Goal: Task Accomplishment & Management: Complete application form

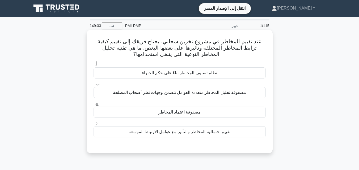
click at [184, 134] on font "تقييم احتمالية المخاطر والتأثير مع عوامل الارتباط الموسعة" at bounding box center [180, 132] width 102 height 5
click at [93, 125] on input "د. تقييم احتمالية المخاطر والتأثير مع عوامل الارتباط الموسعة" at bounding box center [93, 123] width 0 height 3
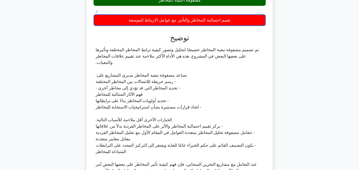
scroll to position [165, 0]
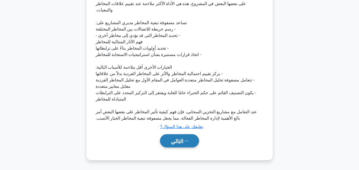
click at [180, 138] on font "التالي" at bounding box center [177, 141] width 12 height 6
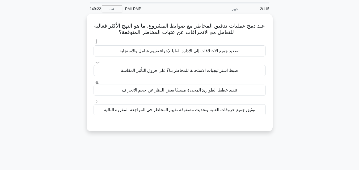
scroll to position [10, 0]
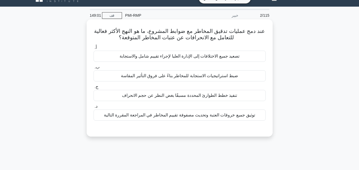
click at [178, 114] on font "توثيق جميع خروقات العتبة وتحديث مصفوفة تقييم المخاطر في المراجعة المقررة التالية" at bounding box center [179, 115] width 151 height 5
click at [93, 108] on input "د. توثيق جميع خروقات العتبة وتحديث مصفوفة تقييم المخاطر في المراجعة المقررة الت…" at bounding box center [93, 106] width 0 height 3
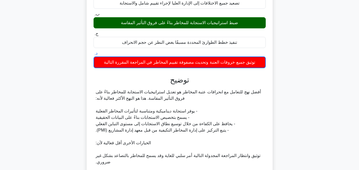
scroll to position [143, 0]
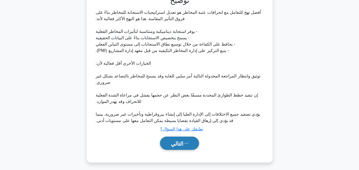
click at [177, 144] on font "التالي" at bounding box center [177, 144] width 12 height 6
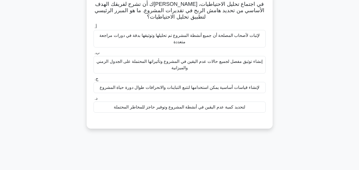
scroll to position [37, 0]
click at [175, 110] on font "لتحديد كمية عدم اليقين في أنشطة المشروع وتوفير حاجز للمخاطر المحتملة" at bounding box center [179, 107] width 131 height 5
click at [93, 101] on input "د. لتحديد كمية عدم اليقين في أنشطة المشروع وتوفير حاجز للمخاطر المحتملة" at bounding box center [93, 98] width 0 height 3
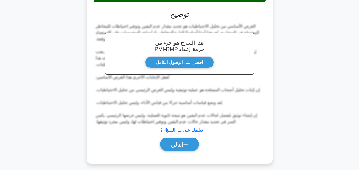
scroll to position [152, 0]
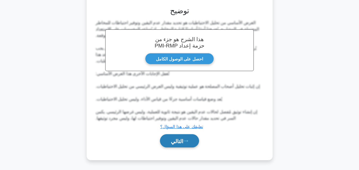
click at [180, 142] on font "التالي" at bounding box center [177, 141] width 12 height 6
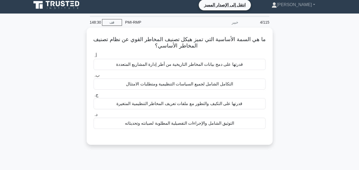
scroll to position [0, 0]
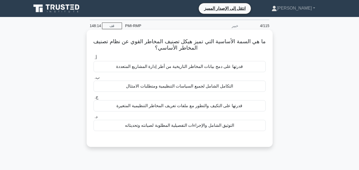
click at [178, 125] on font "التوثيق الشامل والإجراءات التفصيلية المطلوبة لصيانته وتحديثاته" at bounding box center [179, 125] width 109 height 5
click at [93, 119] on input "د. التوثيق الشامل والإجراءات التفصيلية المطلوبة لصيانته وتحديثاته" at bounding box center [93, 116] width 0 height 3
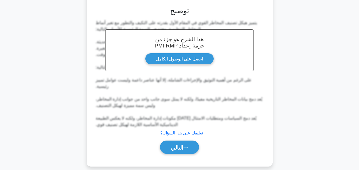
scroll to position [133, 0]
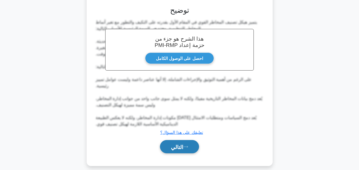
click at [182, 144] on font "التالي" at bounding box center [177, 147] width 12 height 6
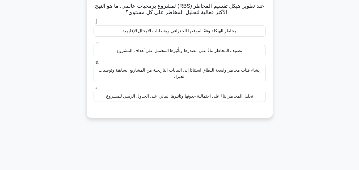
scroll to position [10, 0]
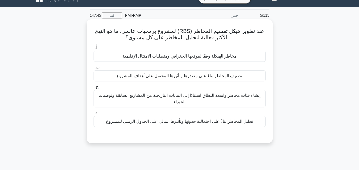
click at [188, 98] on font "إنشاء فئات مخاطر واسعة النطاق استنادًا إلى البيانات التاريخية من المشاريع الساب…" at bounding box center [179, 98] width 161 height 11
click at [93, 89] on input "ج. إنشاء فئات مخاطر واسعة النطاق استنادًا إلى البيانات التاريخية من المشاريع ال…" at bounding box center [93, 86] width 0 height 3
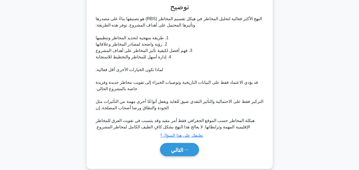
scroll to position [152, 0]
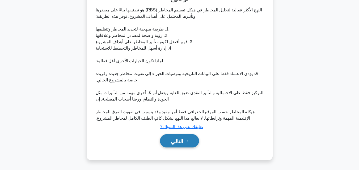
click at [175, 139] on font "التالي" at bounding box center [177, 141] width 12 height 6
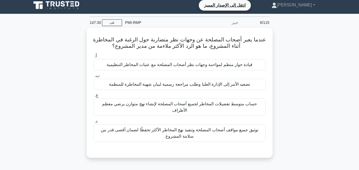
scroll to position [0, 0]
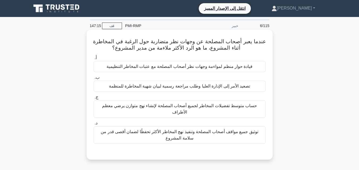
click at [169, 69] on font "قيادة حوار منظم لمواءمة وجهات نظر أصحاب المصلحة مع عتبات المخاطر التنظيمية" at bounding box center [180, 66] width 146 height 5
click at [93, 60] on input "أ. قيادة حوار منظم لمواءمة وجهات نظر أصحاب المصلحة مع عتبات المخاطر التنظيمية" at bounding box center [93, 57] width 0 height 3
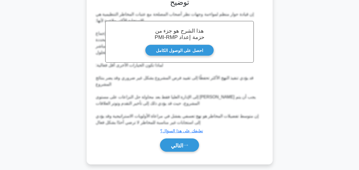
scroll to position [158, 0]
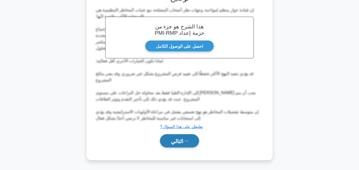
click at [183, 144] on font "التالي" at bounding box center [177, 141] width 12 height 6
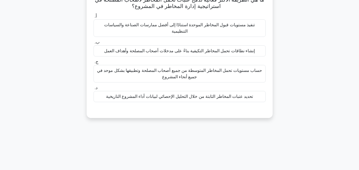
scroll to position [37, 0]
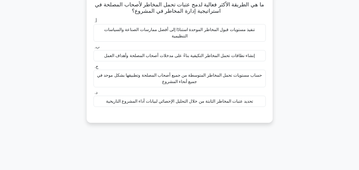
click at [177, 99] on font "تحديد عتبات المخاطر الثابتة من خلال التحليل الإحصائي لبيانات أداء المشروع التار…" at bounding box center [179, 101] width 147 height 5
click at [93, 95] on input "د. تحديد عتبات المخاطر الثابتة من خلال التحليل الإحصائي لبيانات أداء المشروع ال…" at bounding box center [93, 92] width 0 height 3
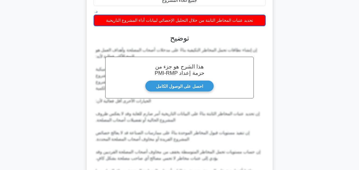
scroll to position [172, 0]
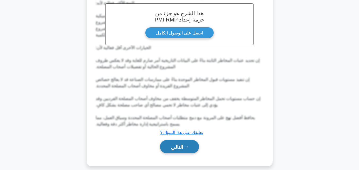
click at [181, 144] on font "التالي" at bounding box center [177, 147] width 12 height 6
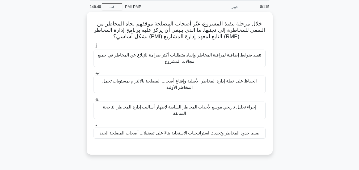
scroll to position [10, 0]
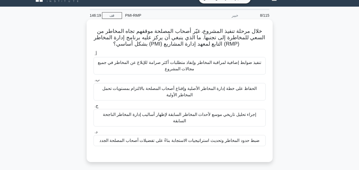
click at [187, 138] on font "ضبط حدود المخاطر وتحديث استراتيجيات الاستجابة بناءً على تفضيلات أصحاب المصلحة ا…" at bounding box center [179, 140] width 160 height 5
click at [93, 134] on input "د. ضبط حدود المخاطر وتحديث استراتيجيات الاستجابة بناءً على تفضيلات أصحاب المصلح…" at bounding box center [93, 131] width 0 height 3
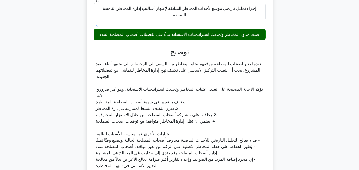
scroll to position [158, 0]
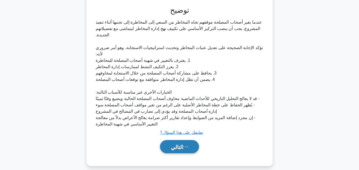
click at [179, 144] on font "التالي" at bounding box center [177, 147] width 12 height 6
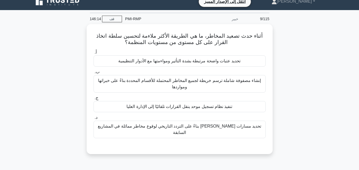
scroll to position [0, 0]
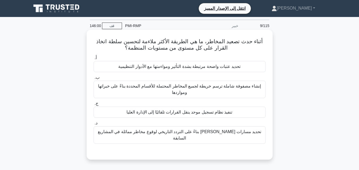
click at [184, 71] on div "تحديد عتبات واضحة مرتبطة بشدة التأثير ومواءمتها مع الأدوار التنظيمية" at bounding box center [179, 66] width 172 height 11
click at [93, 60] on input "أ. تحديد عتبات واضحة مرتبطة بشدة التأثير ومواءمتها مع الأدوار التنظيمية" at bounding box center [93, 57] width 0 height 3
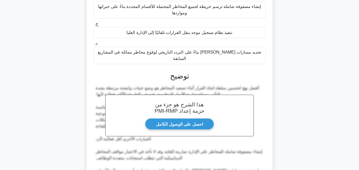
scroll to position [152, 0]
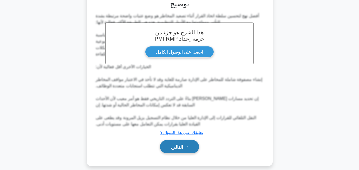
click at [186, 146] on icon at bounding box center [185, 147] width 5 height 3
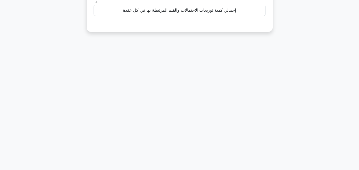
scroll to position [10, 0]
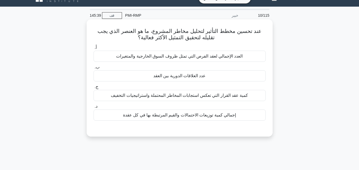
click at [180, 115] on font "إجمالي كمية توزيعات الاحتمالات والقيم المرتبطة بها في كل عقدة" at bounding box center [179, 115] width 113 height 5
click at [93, 108] on input "د. إجمالي كمية توزيعات الاحتمالات والقيم المرتبطة بها في كل عقدة" at bounding box center [93, 106] width 0 height 3
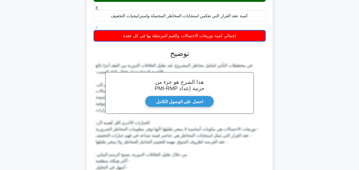
scroll to position [152, 0]
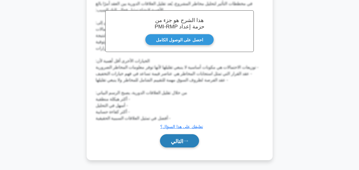
click at [178, 140] on font "التالي" at bounding box center [177, 141] width 12 height 6
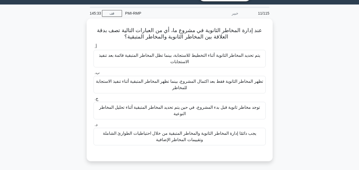
scroll to position [10, 0]
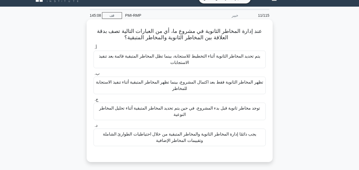
click at [193, 61] on font "يتم تحديد المخاطر الثانوية أثناء التخطيط للاستجابة، بينما تظل المخاطر المتبقية …" at bounding box center [179, 59] width 167 height 13
click at [93, 49] on input "أ. يتم تحديد المخاطر الثانوية أثناء التخطيط للاستجابة، بينما تظل المخاطر المتبق…" at bounding box center [93, 47] width 0 height 3
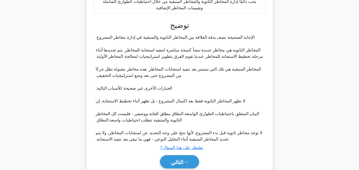
scroll to position [165, 0]
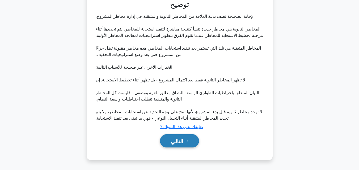
click at [185, 139] on button "التالي" at bounding box center [179, 141] width 39 height 14
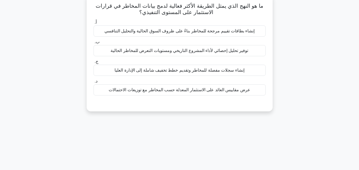
scroll to position [10, 0]
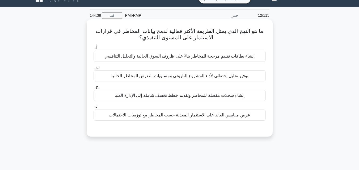
click at [181, 75] on font "توفير تحليل إحصائي لأداء المشروع التاريخي ومستويات التعرض للمخاطر الحالية" at bounding box center [179, 76] width 138 height 5
click at [93, 69] on input "ب. توفير تحليل إحصائي لأداء المشروع التاريخي ومستويات التعرض للمخاطر الحالية" at bounding box center [93, 67] width 0 height 3
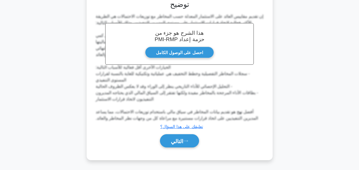
scroll to position [146, 0]
click at [182, 141] on font "التالي" at bounding box center [177, 141] width 12 height 6
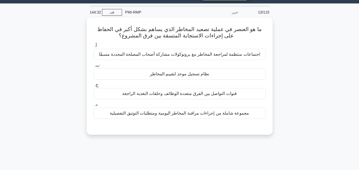
scroll to position [10, 0]
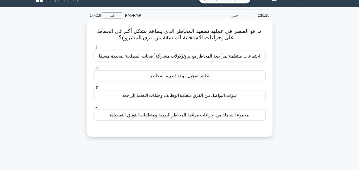
click at [171, 56] on font "اجتماعات منتظمة لمراجعة المخاطر مع بروتوكولات مشاركة أصحاب المصلحة المحددة مسبق…" at bounding box center [179, 56] width 161 height 5
click at [93, 49] on input "أ. اجتماعات منتظمة لمراجعة المخاطر مع بروتوكولات مشاركة أصحاب المصلحة المحددة م…" at bounding box center [93, 47] width 0 height 3
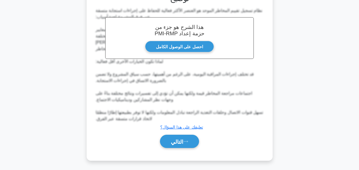
scroll to position [146, 0]
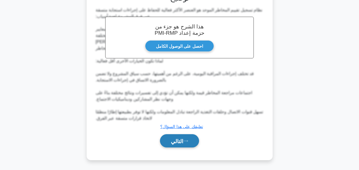
click at [186, 140] on icon at bounding box center [185, 141] width 5 height 3
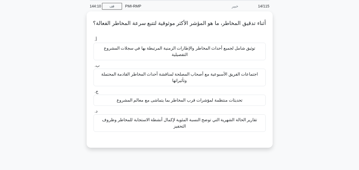
scroll to position [10, 0]
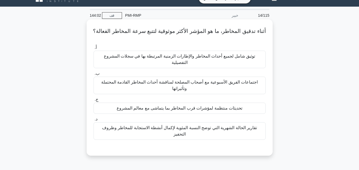
click at [165, 59] on font "توثيق شامل لجميع أحداث المخاطر والإطارات الزمنية المرتبطة بها في سجلات المشروع …" at bounding box center [179, 59] width 167 height 13
click at [93, 49] on input "أ. توثيق شامل لجميع أحداث المخاطر والإطارات الزمنية المرتبطة بها في سجلات المشر…" at bounding box center [93, 47] width 0 height 3
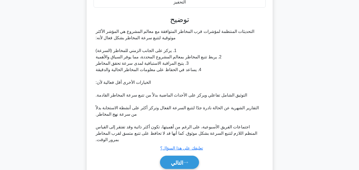
scroll to position [146, 0]
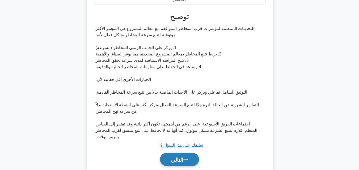
click at [175, 157] on font "التالي" at bounding box center [177, 160] width 12 height 6
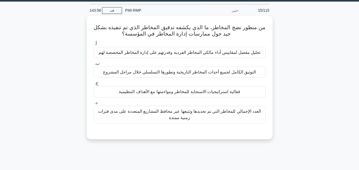
scroll to position [10, 0]
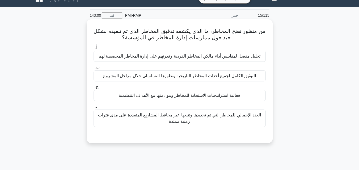
click at [174, 76] on font "التوثيق الكامل لجميع أحداث المخاطر التاريخية وتطورها التسلسلي خلال مراحل المشروع" at bounding box center [179, 76] width 153 height 5
click at [93, 69] on input "ب. التوثيق الكامل لجميع أحداث المخاطر التاريخية وتطورها التسلسلي خلال مراحل الم…" at bounding box center [93, 67] width 0 height 3
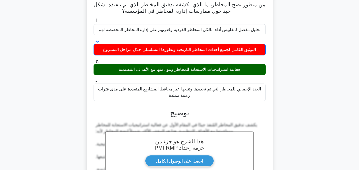
scroll to position [140, 0]
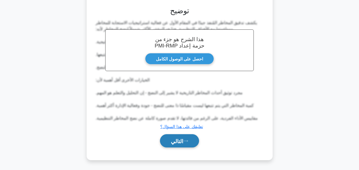
click at [173, 140] on font "التالي" at bounding box center [177, 141] width 12 height 6
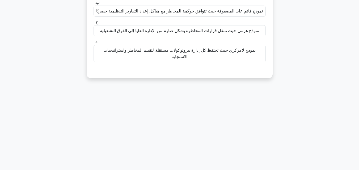
scroll to position [10, 0]
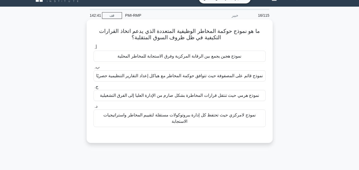
click at [192, 95] on font "نموذج هرمي حيث تنتقل قرارات المخاطرة بشكل صارم من الإدارة العليا إلى الفرق التش…" at bounding box center [179, 95] width 159 height 5
click at [93, 89] on input "ج. نموذج هرمي حيث تنتقل قرارات المخاطرة بشكل صارم من الإدارة العليا إلى الفرق ا…" at bounding box center [93, 86] width 0 height 3
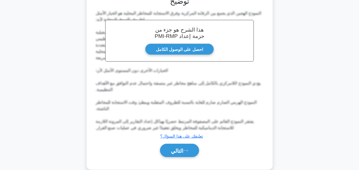
scroll to position [152, 0]
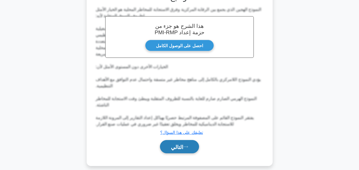
click at [186, 143] on button "التالي" at bounding box center [179, 147] width 39 height 14
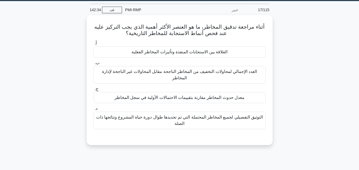
scroll to position [10, 0]
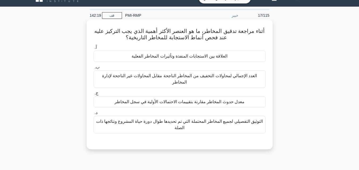
click at [187, 119] on font "التوثيق التفصيلي لجميع المخاطر المحتملة التي تم تحديدها طوال دورة حياة المشروع …" at bounding box center [179, 124] width 167 height 11
click at [93, 115] on input "د. التوثيق التفصيلي لجميع المخاطر المحتملة التي تم تحديدها طوال دورة حياة المشر…" at bounding box center [93, 112] width 0 height 3
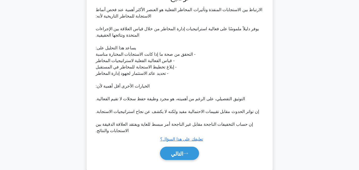
scroll to position [165, 0]
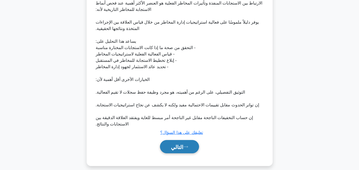
click at [178, 144] on font "التالي" at bounding box center [177, 147] width 12 height 6
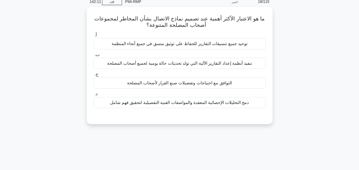
scroll to position [0, 0]
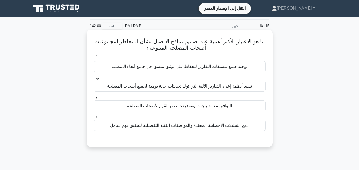
click at [197, 106] on font "التوافق مع احتياجات وتفضيلات صنع القرار لأصحاب المصلحة" at bounding box center [179, 106] width 105 height 5
click at [93, 99] on input "ج. التوافق مع احتياجات وتفضيلات صنع القرار لأصحاب المصلحة" at bounding box center [93, 97] width 0 height 3
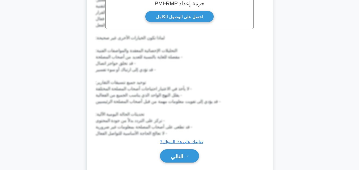
scroll to position [190, 0]
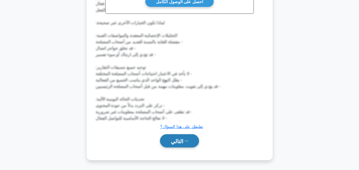
click at [181, 146] on button "التالي" at bounding box center [179, 141] width 39 height 14
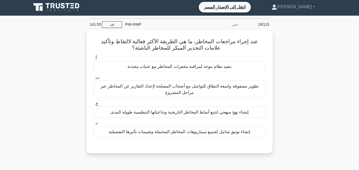
scroll to position [0, 0]
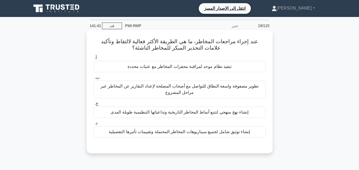
click at [194, 131] on font "إنشاء توثيق شامل لجميع سيناريوهات المخاطر المحتملة وتقييمات تأثيرها التفصيلية" at bounding box center [179, 132] width 141 height 5
click at [93, 125] on input "د. إنشاء توثيق شامل لجميع سيناريوهات المخاطر المحتملة وتقييمات تأثيرها التفصيلية" at bounding box center [93, 123] width 0 height 3
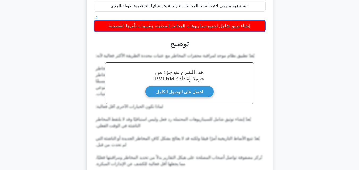
scroll to position [152, 0]
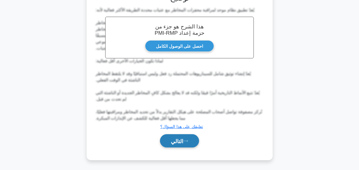
click at [186, 137] on button "التالي" at bounding box center [179, 141] width 39 height 14
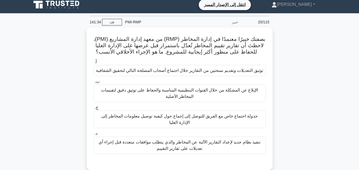
scroll to position [0, 0]
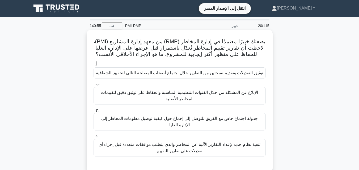
click at [192, 95] on font "الإبلاغ عن المشكلة من خلال القنوات التنظيمية المناسبة والحفاظ على توثيق دقيق لت…" at bounding box center [179, 95] width 157 height 11
click at [93, 86] on input "ب. الإبلاغ عن المشكلة من خلال القنوات التنظيمية المناسبة والحفاظ على توثيق دقيق…" at bounding box center [93, 83] width 0 height 3
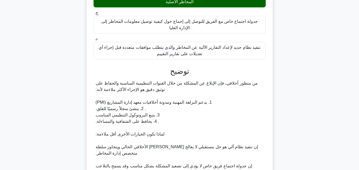
scroll to position [184, 0]
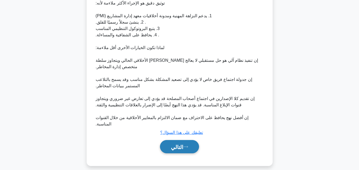
click at [182, 144] on font "التالي" at bounding box center [177, 147] width 12 height 6
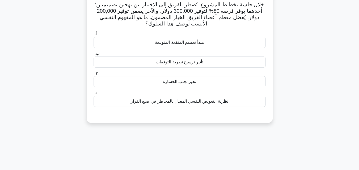
scroll to position [10, 0]
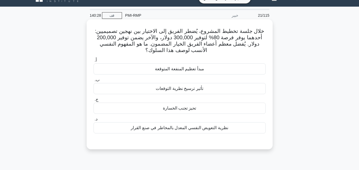
click at [200, 71] on font "مبدأ تعظيم المنفعة المتوقعة" at bounding box center [179, 69] width 49 height 5
click at [93, 62] on input "أ. مبدأ تعظيم المنفعة المتوقعة" at bounding box center [93, 60] width 0 height 3
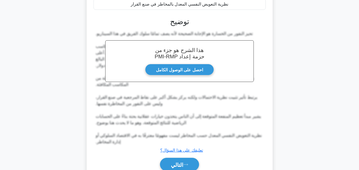
scroll to position [152, 0]
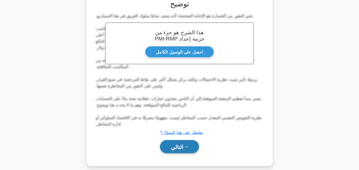
click at [178, 144] on button "التالي" at bounding box center [179, 147] width 39 height 14
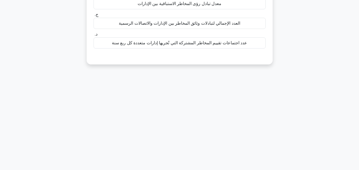
scroll to position [10, 0]
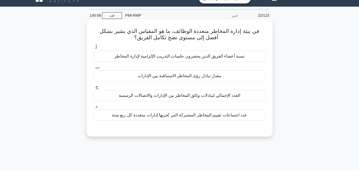
click at [193, 97] on font "العدد الإجمالي لتبادلات وثائق المخاطر بين الإدارات والاتصالات الرسمية" at bounding box center [179, 95] width 121 height 5
click at [93, 89] on input "ج. العدد الإجمالي لتبادلات وثائق المخاطر بين الإدارات والاتصالات الرسمية" at bounding box center [93, 86] width 0 height 3
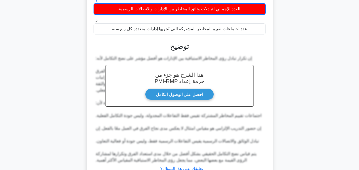
scroll to position [140, 0]
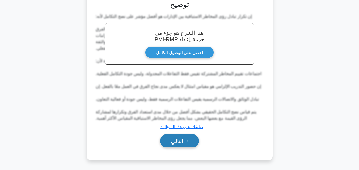
click at [178, 140] on font "التالي" at bounding box center [177, 141] width 12 height 6
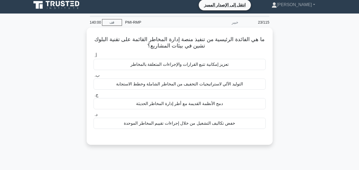
scroll to position [0, 0]
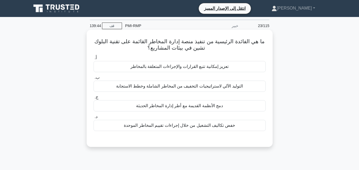
click at [198, 67] on font "تعزيز إمكانية تتبع القرارات والإجراءات المتعلقة بالمخاطر" at bounding box center [179, 66] width 98 height 5
click at [93, 60] on input "أ. تعزيز إمكانية تتبع القرارات والإجراءات المتعلقة بالمخاطر" at bounding box center [93, 57] width 0 height 3
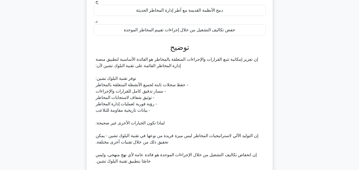
scroll to position [158, 0]
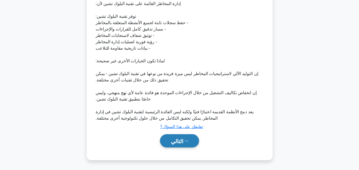
click at [182, 144] on font "التالي" at bounding box center [177, 141] width 12 height 6
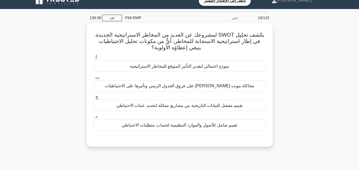
scroll to position [0, 0]
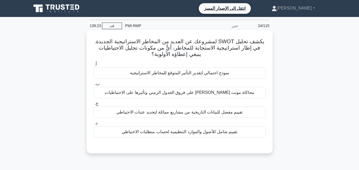
click at [185, 112] on font "تقييم مفصل للبيانات التاريخية من مشاريع مماثلة لتحديد عتبات الاحتياطي" at bounding box center [179, 112] width 126 height 5
click at [93, 105] on input "ج. تقييم مفصل للبيانات التاريخية من مشاريع مماثلة لتحديد عتبات الاحتياطي" at bounding box center [93, 103] width 0 height 3
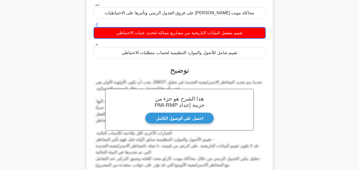
scroll to position [146, 0]
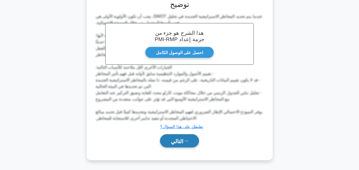
click at [181, 141] on font "التالي" at bounding box center [177, 141] width 12 height 6
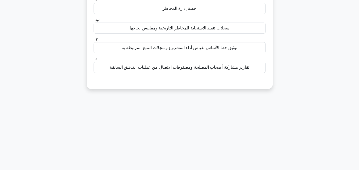
scroll to position [0, 0]
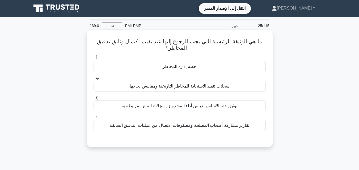
click at [212, 69] on div "خطة إدارة المخاطر" at bounding box center [179, 66] width 172 height 11
click at [93, 60] on input "أ. خطة إدارة المخاطر" at bounding box center [93, 57] width 0 height 3
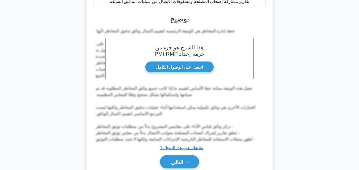
scroll to position [146, 0]
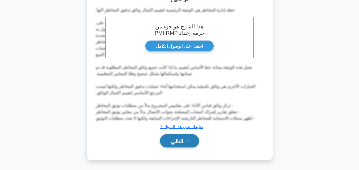
click at [181, 138] on font "التالي" at bounding box center [177, 141] width 12 height 6
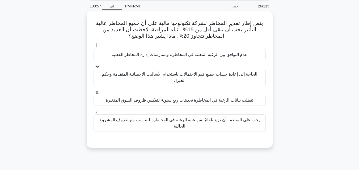
scroll to position [10, 0]
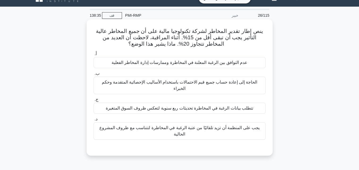
click at [187, 65] on font "عدم التوافق بين الرغبة المعلنة في المخاطرة وممارسات إدارة المخاطر الفعلية" at bounding box center [180, 62] width 136 height 5
click at [93, 56] on input "أ. عدم التوافق بين الرغبة المعلنة في المخاطرة وممارسات إدارة المخاطر الفعلية" at bounding box center [93, 53] width 0 height 3
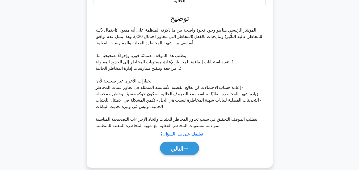
scroll to position [146, 0]
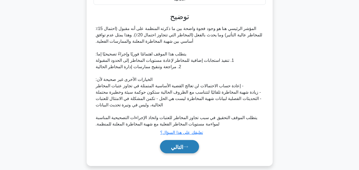
click at [180, 144] on font "التالي" at bounding box center [177, 147] width 12 height 6
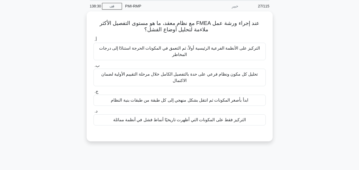
scroll to position [0, 0]
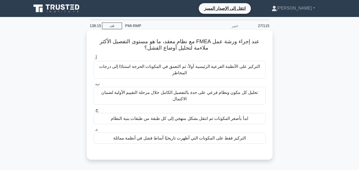
click at [178, 69] on font "التركيز على الأنظمة الفرعية الرئيسية أولاً، ثم التعمق في المكونات الحرجة استناد…" at bounding box center [179, 69] width 161 height 11
click at [93, 60] on input "أ. التركيز على الأنظمة الفرعية الرئيسية أولاً، ثم التعمق في المكونات الحرجة است…" at bounding box center [93, 57] width 0 height 3
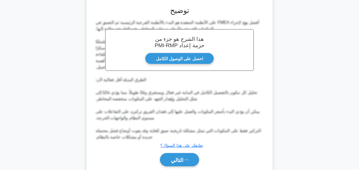
scroll to position [165, 0]
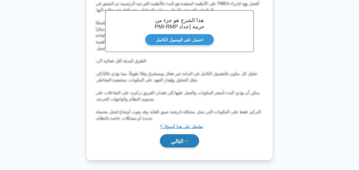
click at [177, 143] on font "التالي" at bounding box center [177, 141] width 12 height 6
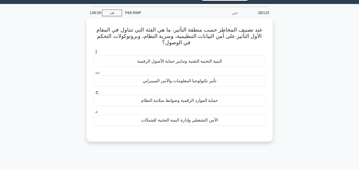
scroll to position [10, 0]
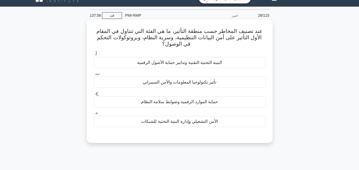
click at [195, 64] on font "البنية التحتية التقنية وتدابير حماية الأصول الرقمية" at bounding box center [179, 62] width 85 height 5
click at [93, 56] on input "أ. البنية التحتية التقنية وتدابير حماية الأصول الرقمية" at bounding box center [93, 53] width 0 height 3
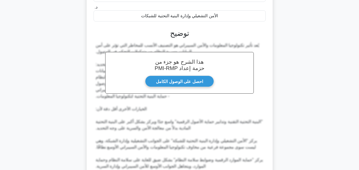
scroll to position [165, 0]
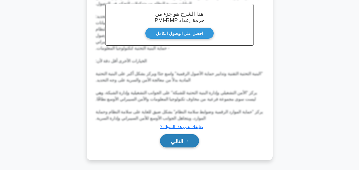
click at [179, 144] on font "التالي" at bounding box center [177, 141] width 12 height 6
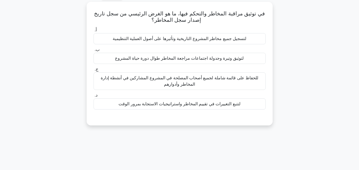
scroll to position [10, 0]
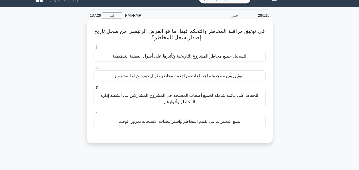
click at [180, 120] on font "لتتبع التغييرات في تقييم المخاطر واستراتيجيات الاستجابة بمرور الوقت" at bounding box center [179, 121] width 122 height 5
click at [93, 115] on input "د. لتتبع التغييرات في تقييم المخاطر واستراتيجيات الاستجابة بمرور الوقت" at bounding box center [93, 112] width 0 height 3
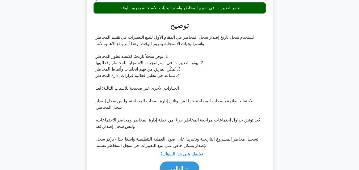
scroll to position [152, 0]
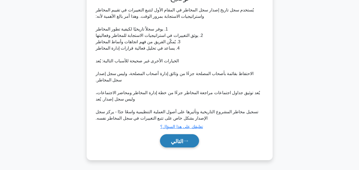
click at [176, 140] on font "التالي" at bounding box center [177, 141] width 12 height 6
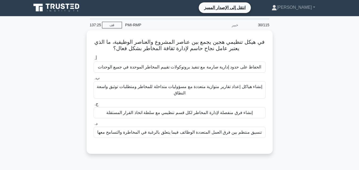
scroll to position [0, 0]
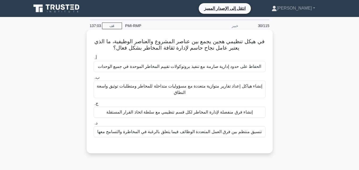
click at [214, 88] on font "إنشاء هياكل إعداد تقارير متوازية متعددة مع مسؤوليات متداخلة للمخاطر ومتطلبات تو…" at bounding box center [179, 89] width 165 height 11
click at [93, 79] on input "ب. إنشاء هياكل إعداد تقارير متوازية متعددة مع مسؤوليات متداخلة للمخاطر ومتطلبات…" at bounding box center [93, 77] width 0 height 3
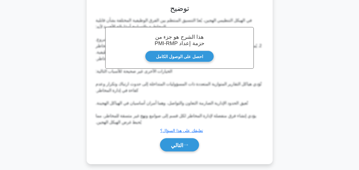
scroll to position [146, 0]
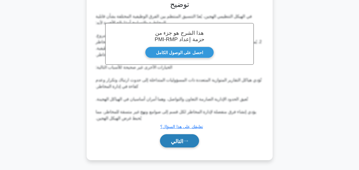
click at [174, 139] on font "التالي" at bounding box center [177, 141] width 12 height 6
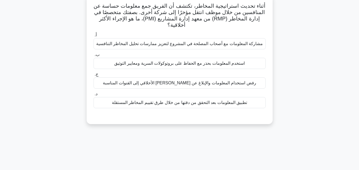
scroll to position [10, 0]
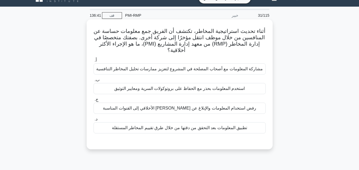
click at [177, 110] on font "رفض استخدام المعلومات والإبلاغ عن الانتهاك الأخلاقي إلى القنوات المناسبة" at bounding box center [179, 108] width 153 height 5
click at [93, 101] on input "ج. رفض استخدام المعلومات والإبلاغ عن الانتهاك الأخلاقي إلى القنوات المناسبة" at bounding box center [93, 99] width 0 height 3
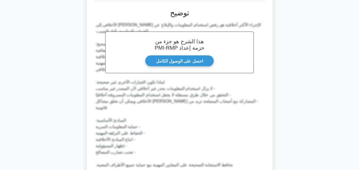
scroll to position [184, 0]
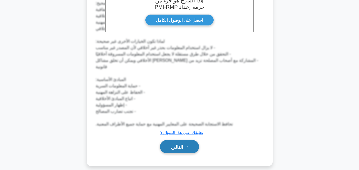
click at [181, 144] on font "التالي" at bounding box center [177, 147] width 12 height 6
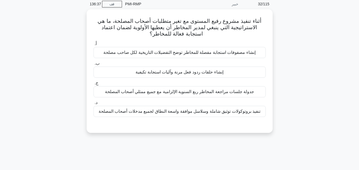
scroll to position [10, 0]
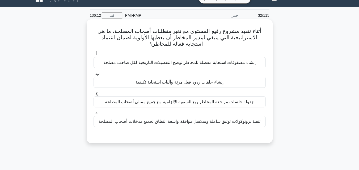
click at [199, 122] on font "تنفيذ بروتوكولات توثيق شاملة وسلاسل موافقة واسعة النطاق لجميع مدخلات أصحاب المص…" at bounding box center [180, 121] width 162 height 5
click at [93, 115] on input "د. تنفيذ بروتوكولات توثيق شاملة وسلاسل موافقة واسعة النطاق لجميع مدخلات أصحاب ا…" at bounding box center [93, 112] width 0 height 3
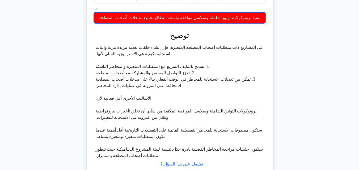
scroll to position [152, 0]
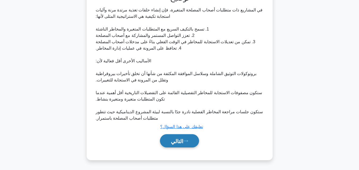
click at [186, 136] on button "التالي" at bounding box center [179, 141] width 39 height 14
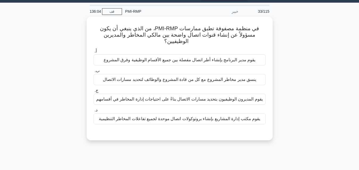
scroll to position [10, 0]
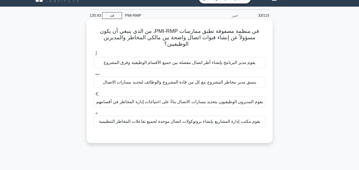
click at [207, 103] on font "يقوم المديرون الوظيفيون بتحديد مسارات الاتصال بناءً على احتياجات إدارة المخاطر …" at bounding box center [179, 102] width 166 height 5
click at [93, 95] on input "ج. يقوم المديرون الوظيفيون بتحديد مسارات الاتصال بناءً على احتياجات إدارة المخا…" at bounding box center [93, 93] width 0 height 3
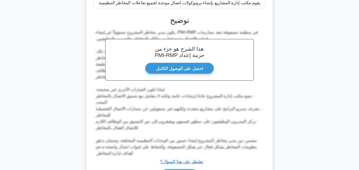
scroll to position [165, 0]
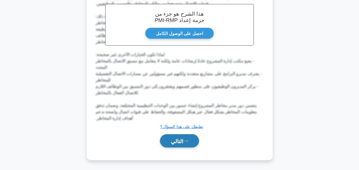
click at [185, 142] on icon at bounding box center [185, 141] width 5 height 3
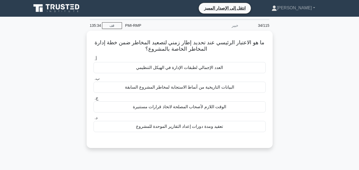
scroll to position [0, 0]
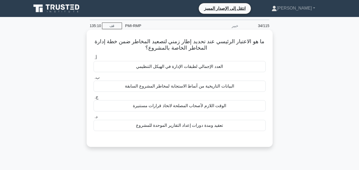
click at [198, 87] on font "البيانات التاريخية من أنماط الاستجابة لمخاطر المشروع السابقة" at bounding box center [179, 86] width 109 height 5
click at [93, 79] on input "ب. البيانات التاريخية من أنماط الاستجابة لمخاطر المشروع السابقة" at bounding box center [93, 77] width 0 height 3
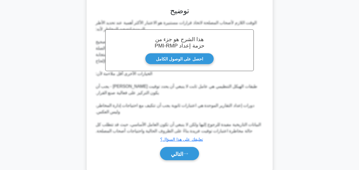
scroll to position [146, 0]
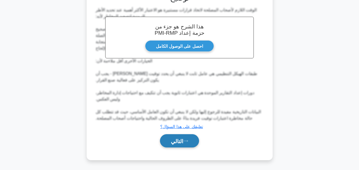
click at [177, 137] on button "التالي" at bounding box center [179, 141] width 39 height 14
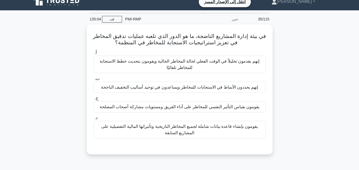
scroll to position [0, 0]
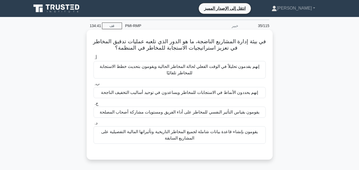
click at [182, 70] on font "إنهم يقدمون تحليلاً في الوقت الفعلي لحالة المخاطر الحالية ويقومون بتحديث خطط ال…" at bounding box center [179, 69] width 159 height 11
click at [93, 60] on input "أ. إنهم يقدمون تحليلاً في الوقت الفعلي لحالة المخاطر الحالية ويقومون بتحديث خطط…" at bounding box center [93, 57] width 0 height 3
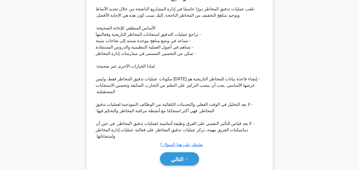
scroll to position [172, 0]
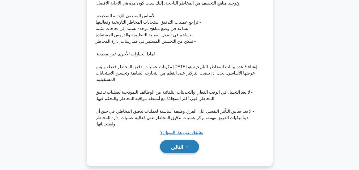
click at [184, 146] on icon at bounding box center [185, 147] width 5 height 3
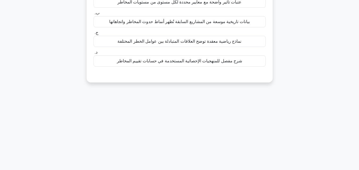
scroll to position [10, 0]
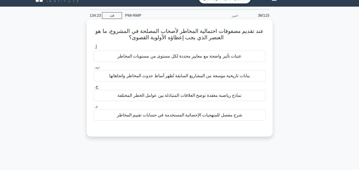
click at [202, 58] on font "عتبات تأثير واضحة مع معايير محددة لكل مستوى من مستويات المخاطر" at bounding box center [179, 56] width 124 height 5
click at [93, 49] on input "أ. عتبات تأثير واضحة مع معايير محددة لكل مستوى من مستويات المخاطر" at bounding box center [93, 47] width 0 height 3
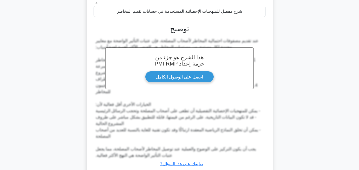
scroll to position [152, 0]
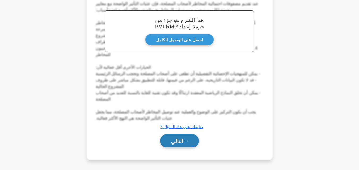
click at [183, 144] on font "التالي" at bounding box center [177, 141] width 12 height 6
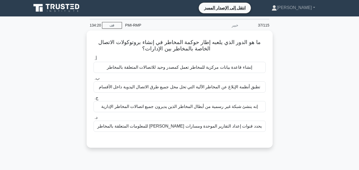
scroll to position [0, 0]
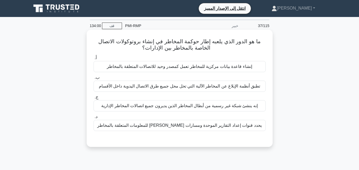
click at [206, 66] on font "إنشاء قاعدة بيانات مركزية للمخاطر تعمل كمصدر وحيد للاتصالات المتعلقة بالمخاطر" at bounding box center [179, 66] width 145 height 5
click at [93, 60] on input "أ. إنشاء قاعدة بيانات مركزية للمخاطر تعمل كمصدر وحيد للاتصالات المتعلقة بالمخاطر" at bounding box center [93, 57] width 0 height 3
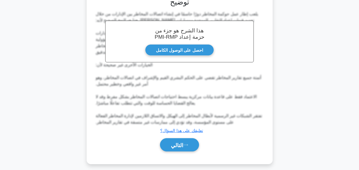
scroll to position [146, 0]
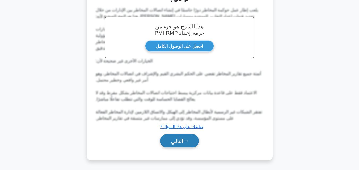
click at [177, 139] on font "التالي" at bounding box center [177, 141] width 12 height 6
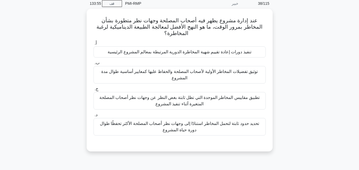
scroll to position [10, 0]
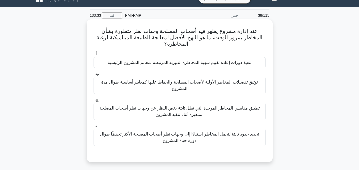
click at [188, 135] on font "تحديد حدود ثابتة لتحمل المخاطر استنادًا إلى وجهات نظر أصحاب المصلحة الأكثر تحفظ…" at bounding box center [179, 137] width 159 height 11
click at [93, 127] on input "د. تحديد حدود ثابتة لتحمل المخاطر استنادًا إلى وجهات نظر أصحاب المصلحة الأكثر ت…" at bounding box center [93, 125] width 0 height 3
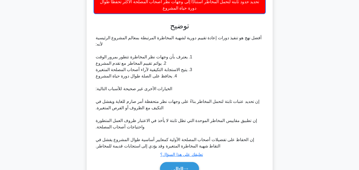
scroll to position [172, 0]
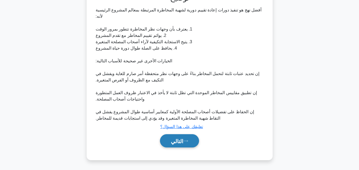
click at [181, 137] on button "التالي" at bounding box center [179, 141] width 39 height 14
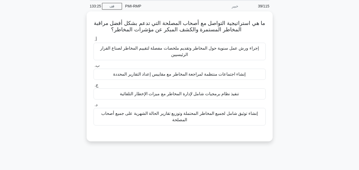
scroll to position [10, 0]
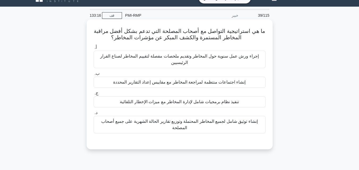
click at [173, 82] on font "إنشاء اجتماعات منتظمة لمراجعة المخاطر مع مقاييس إعداد التقارير المحددة" at bounding box center [179, 82] width 132 height 5
click at [93, 75] on input "ب. إنشاء اجتماعات منتظمة لمراجعة المخاطر مع مقاييس إعداد التقارير المحددة" at bounding box center [93, 73] width 0 height 3
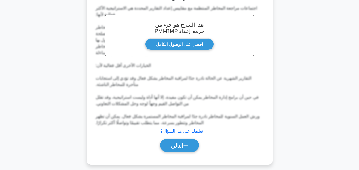
scroll to position [165, 0]
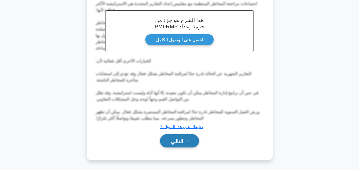
click at [185, 143] on button "التالي" at bounding box center [179, 141] width 39 height 14
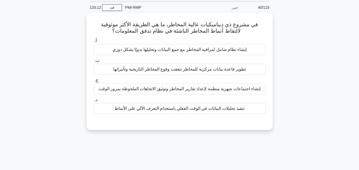
scroll to position [10, 0]
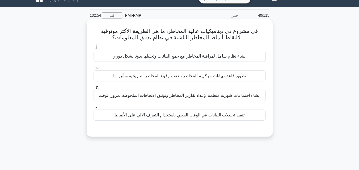
click at [176, 61] on div "إنشاء نظام شامل لمراقبة المخاطر مع جمع البيانات وتحليلها يدويًا بشكل دوري" at bounding box center [179, 56] width 172 height 11
click at [93, 49] on input "أ. إنشاء نظام شامل لمراقبة المخاطر مع جمع البيانات وتحليلها يدويًا بشكل دوري" at bounding box center [93, 47] width 0 height 3
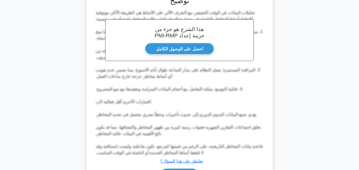
scroll to position [178, 0]
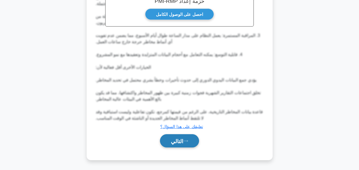
drag, startPoint x: 183, startPoint y: 139, endPoint x: 181, endPoint y: 134, distance: 5.8
click at [183, 139] on font "التالي" at bounding box center [177, 141] width 12 height 6
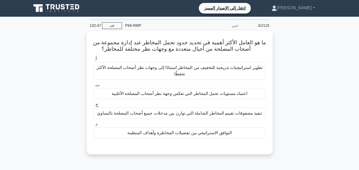
scroll to position [0, 0]
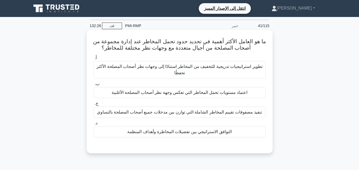
click at [179, 131] on font "التوافق الاستراتيجي بين تفضيلات المخاطرة وأهداف المنظمة" at bounding box center [179, 132] width 104 height 5
click at [93, 125] on input "د. التوافق الاستراتيجي بين تفضيلات المخاطرة وأهداف المنظمة" at bounding box center [93, 123] width 0 height 3
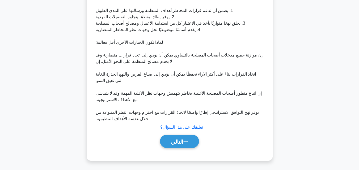
scroll to position [165, 0]
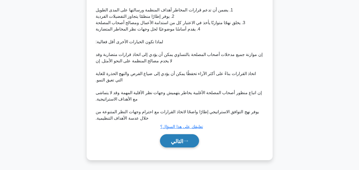
click at [180, 139] on font "التالي" at bounding box center [177, 141] width 12 height 6
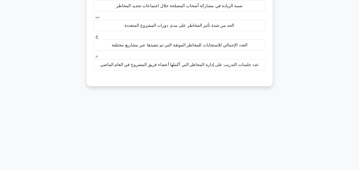
scroll to position [10, 0]
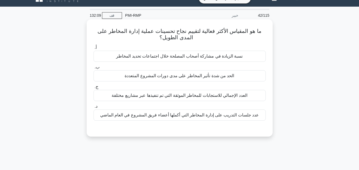
click at [204, 97] on font "العدد الإجمالي للاستجابات للمخاطر الموثقة التي تم تنفيذها عبر مشاريع مختلفة" at bounding box center [179, 95] width 135 height 5
click at [93, 89] on input "ج. العدد الإجمالي للاستجابات للمخاطر الموثقة التي تم تنفيذها عبر مشاريع مختلفة" at bounding box center [93, 86] width 0 height 3
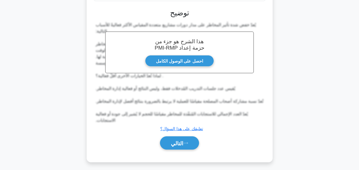
scroll to position [133, 0]
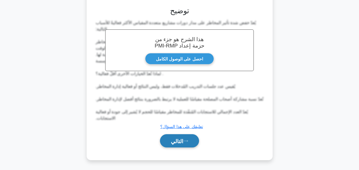
click at [180, 140] on font "التالي" at bounding box center [177, 141] width 12 height 6
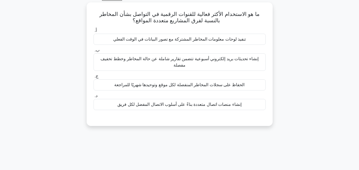
scroll to position [10, 0]
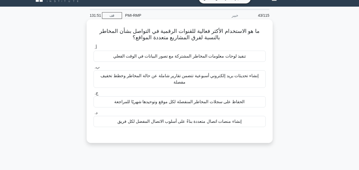
click at [170, 121] on font "إنشاء منصات اتصال متعددة بناءً على أسلوب الاتصال المفضل لكل فريق" at bounding box center [179, 121] width 124 height 5
click at [93, 115] on input "د. إنشاء منصات اتصال متعددة بناءً على أسلوب الاتصال المفضل لكل فريق" at bounding box center [93, 112] width 0 height 3
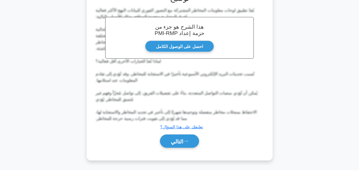
scroll to position [152, 0]
click at [174, 138] on button "التالي" at bounding box center [179, 141] width 39 height 14
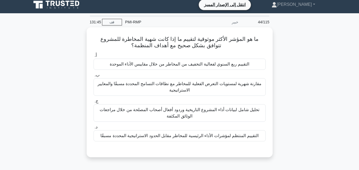
scroll to position [0, 0]
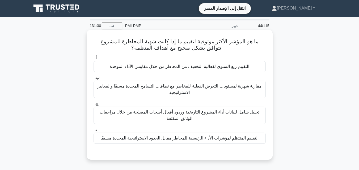
click at [173, 140] on font "التقييم المنتظم لمؤشرات الأداء الرئيسية للمخاطر مقابل الحدود الاستراتيجية المحد…" at bounding box center [179, 138] width 158 height 5
click at [93, 131] on input "د. التقييم المنتظم لمؤشرات الأداء الرئيسية للمخاطر مقابل الحدود الاستراتيجية ال…" at bounding box center [93, 129] width 0 height 3
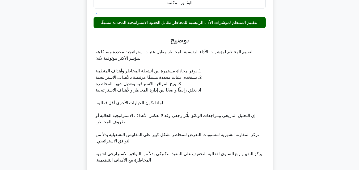
scroll to position [177, 0]
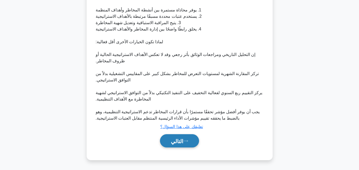
click at [181, 140] on font "التالي" at bounding box center [177, 141] width 12 height 6
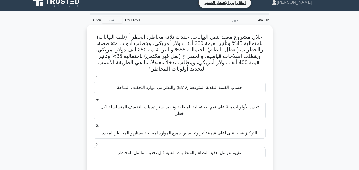
scroll to position [0, 0]
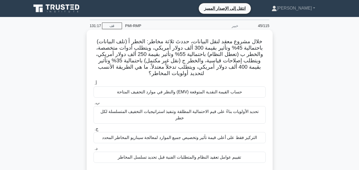
click at [207, 93] on font "حساب القيمة النقدية المتوقعة (EMV) والنظر في موارد التخفيف المتاحة" at bounding box center [179, 92] width 125 height 5
click at [93, 85] on input "أ. حساب القيمة النقدية المتوقعة (EMV) والنظر في موارد التخفيف المتاحة" at bounding box center [93, 83] width 0 height 3
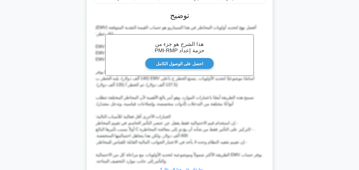
scroll to position [197, 0]
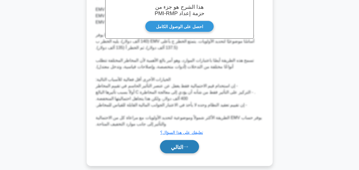
click at [177, 144] on font "التالي" at bounding box center [177, 147] width 12 height 6
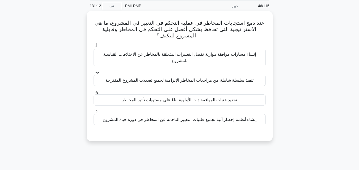
scroll to position [10, 0]
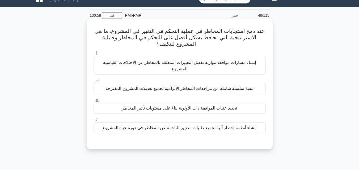
click at [208, 105] on font "تحديد عتبات الموافقة ذات الأولوية بناءً على مستويات تأثير المخاطر" at bounding box center [179, 108] width 115 height 6
click at [93, 101] on input "ج. تحديد عتبات الموافقة ذات الأولوية بناءً على مستويات تأثير المخاطر" at bounding box center [93, 99] width 0 height 3
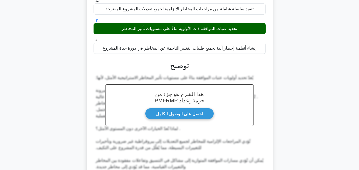
scroll to position [152, 0]
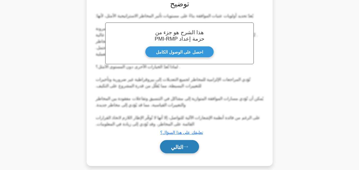
click at [188, 146] on icon at bounding box center [185, 147] width 5 height 3
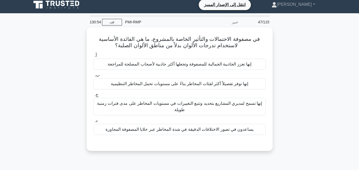
scroll to position [0, 0]
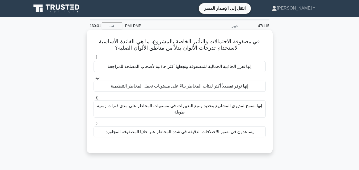
click at [210, 88] on font "إنها توفر تفصيلاً أكثر لفئات المخاطر بناءً على مستويات تحمل المخاطر التنظيمية" at bounding box center [180, 86] width 138 height 5
click at [93, 79] on input "ب. إنها توفر تفصيلاً أكثر لفئات المخاطر بناءً على مستويات تحمل المخاطر التنظيمية" at bounding box center [93, 77] width 0 height 3
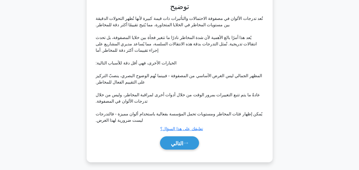
scroll to position [146, 0]
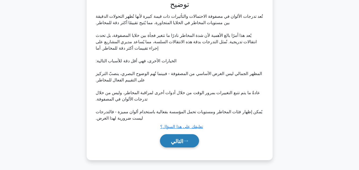
click at [182, 140] on font "التالي" at bounding box center [177, 141] width 12 height 6
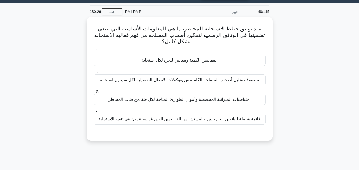
scroll to position [10, 0]
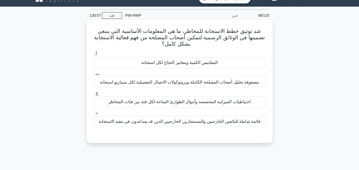
click at [198, 84] on font "مصفوفة تحليل أصحاب المصلحة الكاملة وبروتوكولات الاتصال التفصيلية لكل سيناريو اس…" at bounding box center [179, 82] width 159 height 5
click at [93, 75] on input "ب. مصفوفة تحليل أصحاب المصلحة الكاملة وبروتوكولات الاتصال التفصيلية لكل سيناريو…" at bounding box center [93, 73] width 0 height 3
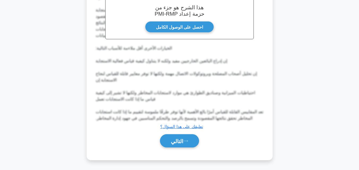
scroll to position [172, 0]
click at [178, 140] on font "التالي" at bounding box center [177, 141] width 12 height 6
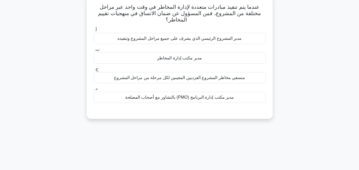
scroll to position [10, 0]
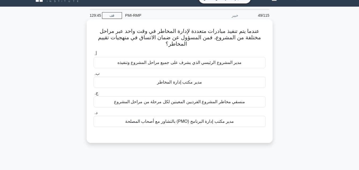
click at [187, 60] on font "مدير المشروع الرئيسي الذي يشرف على جميع مراحل المشروع وتنفيذه" at bounding box center [179, 62] width 124 height 5
click at [93, 56] on input "أ. مدير المشروع الرئيسي الذي يشرف على جميع مراحل المشروع وتنفيذه" at bounding box center [93, 53] width 0 height 3
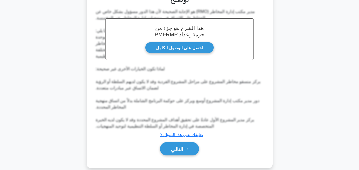
scroll to position [152, 0]
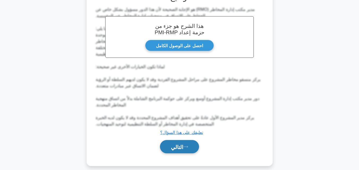
click at [179, 144] on font "التالي" at bounding box center [177, 147] width 12 height 6
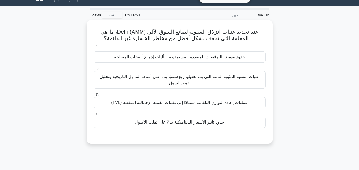
scroll to position [10, 0]
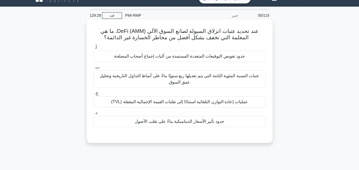
click at [178, 81] on font "عتبات النسبة المئوية الثابتة التي يتم تعديلها ربع سنويًا بناءً على أنماط التداو…" at bounding box center [180, 79] width 160 height 11
click at [93, 69] on input "ب. عتبات النسبة المئوية الثابتة التي يتم تعديلها ربع سنويًا بناءً على أنماط الت…" at bounding box center [93, 67] width 0 height 3
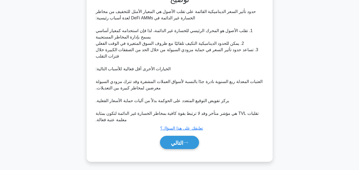
scroll to position [152, 0]
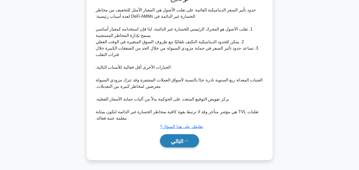
click at [179, 137] on button "التالي" at bounding box center [179, 141] width 39 height 14
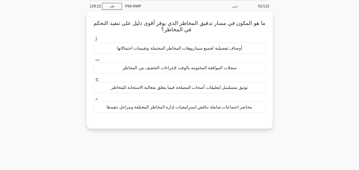
scroll to position [10, 0]
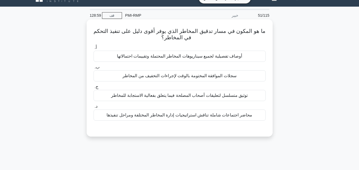
click at [208, 78] on font "سجلات الموافقة المختومة بالوقت لإجراءات التخفيف من المخاطر" at bounding box center [179, 76] width 114 height 5
click at [93, 69] on input "ب. سجلات الموافقة المختومة بالوقت لإجراءات التخفيف من المخاطر" at bounding box center [93, 67] width 0 height 3
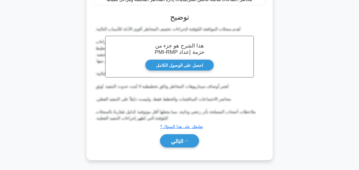
scroll to position [126, 0]
click at [179, 141] on font "التالي" at bounding box center [177, 141] width 12 height 6
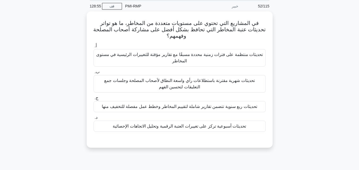
scroll to position [10, 0]
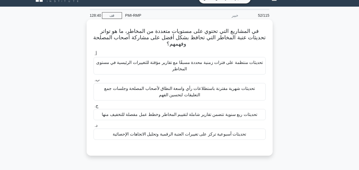
click at [205, 65] on font "تحديثات منتظمة على فترات زمنية محددة مسبقًا مع تقارير مؤقتة للتغييرات الرئيسية …" at bounding box center [179, 65] width 167 height 11
click at [93, 56] on input "أ. تحديثات منتظمة على فترات زمنية محددة مسبقًا مع تقارير مؤقتة للتغييرات الرئيس…" at bounding box center [93, 53] width 0 height 3
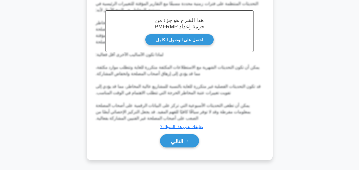
scroll to position [171, 0]
click at [189, 140] on button "التالي" at bounding box center [179, 141] width 39 height 14
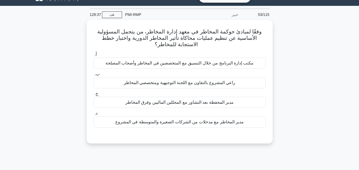
scroll to position [10, 0]
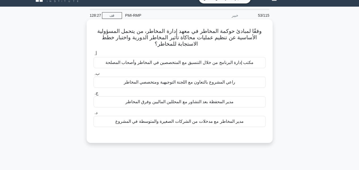
click at [202, 124] on font "مدير المخاطر مع مدخلات من الشركات الصغيرة والمتوسطة في المشروع" at bounding box center [179, 121] width 128 height 5
click at [93, 115] on input "د. مدير المخاطر مع مدخلات من الشركات الصغيرة والمتوسطة في المشروع" at bounding box center [93, 112] width 0 height 3
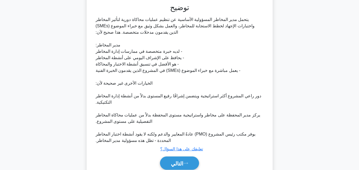
scroll to position [165, 0]
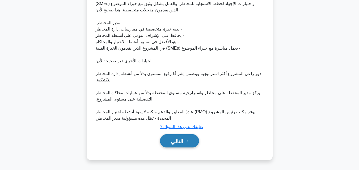
click at [180, 142] on font "التالي" at bounding box center [177, 141] width 12 height 6
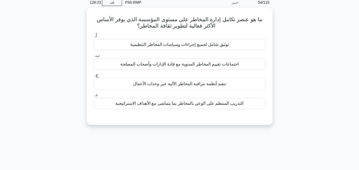
scroll to position [10, 0]
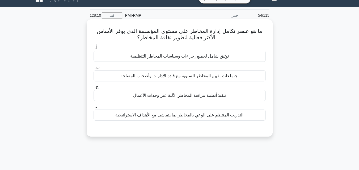
click at [190, 119] on div "التدريب المنتظم على الوعي بالمخاطر بما يتماشى مع الأهداف الاستراتيجية" at bounding box center [179, 115] width 172 height 11
click at [93, 108] on input "د. التدريب المنتظم على الوعي بالمخاطر بما يتماشى مع الأهداف الاستراتيجية" at bounding box center [93, 106] width 0 height 3
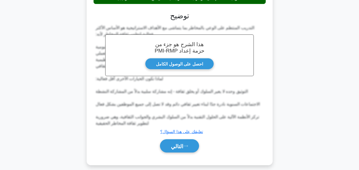
scroll to position [133, 0]
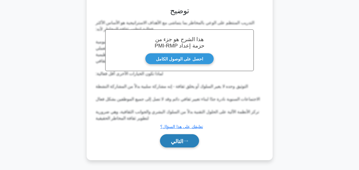
click at [186, 138] on button "التالي" at bounding box center [179, 141] width 39 height 14
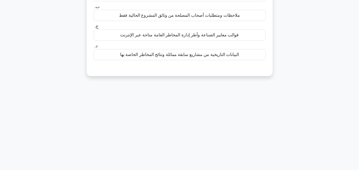
scroll to position [10, 0]
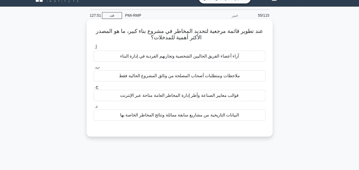
click at [185, 117] on font "البيانات التاريخية من مشاريع سابقة مماثلة ونتائج المخاطر الخاصة بها" at bounding box center [179, 115] width 119 height 5
click at [93, 108] on input "د. البيانات التاريخية من مشاريع سابقة مماثلة ونتائج المخاطر الخاصة بها" at bounding box center [93, 106] width 0 height 3
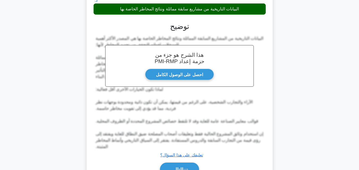
scroll to position [146, 0]
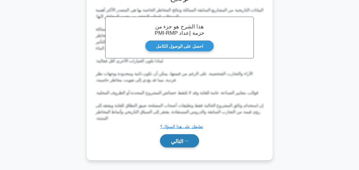
click at [172, 139] on font "التالي" at bounding box center [177, 141] width 12 height 6
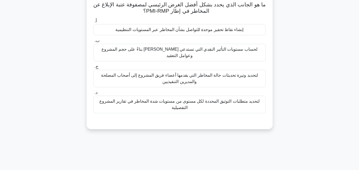
scroll to position [10, 0]
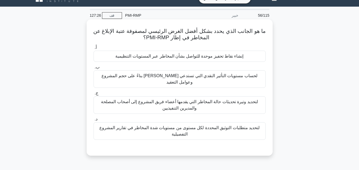
click at [185, 125] on font "لتحديد متطلبات التوثيق المحددة لكل مستوى من مستويات شدة المخاطر في تقارير المشر…" at bounding box center [179, 131] width 167 height 13
click at [93, 121] on input "د. لتحديد متطلبات التوثيق المحددة لكل مستوى من مستويات شدة المخاطر في تقارير ال…" at bounding box center [93, 119] width 0 height 3
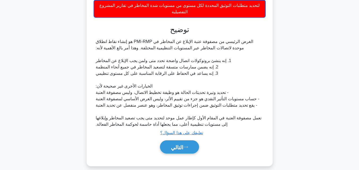
scroll to position [133, 0]
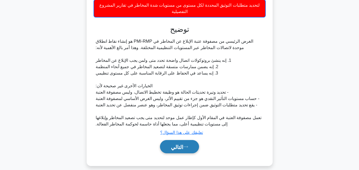
click at [179, 144] on font "التالي" at bounding box center [177, 147] width 12 height 6
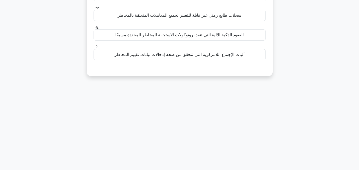
scroll to position [10, 0]
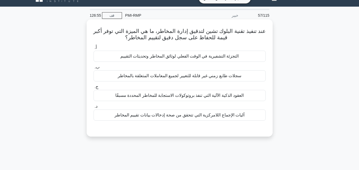
click at [199, 117] on font "آليات الإجماع اللامركزية التي تتحقق من صحة إدخالات بيانات تقييم المخاطر" at bounding box center [179, 115] width 130 height 5
click at [93, 108] on input "د. آليات الإجماع اللامركزية التي تتحقق من صحة إدخالات بيانات تقييم المخاطر" at bounding box center [93, 106] width 0 height 3
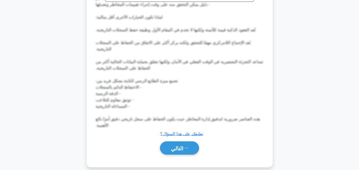
scroll to position [203, 0]
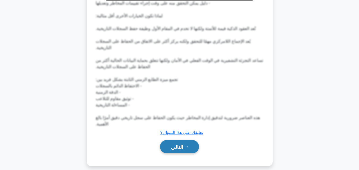
click at [185, 145] on button "التالي" at bounding box center [179, 147] width 39 height 14
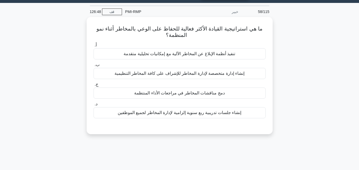
scroll to position [10, 0]
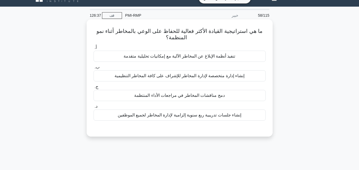
click at [190, 95] on font "دمج مناقشات المخاطر في مراجعات الأداء المنتظمة" at bounding box center [179, 95] width 91 height 5
click at [93, 89] on input "ج. دمج مناقشات المخاطر في مراجعات الأداء المنتظمة" at bounding box center [93, 86] width 0 height 3
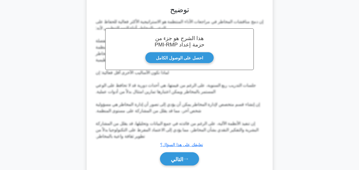
scroll to position [152, 0]
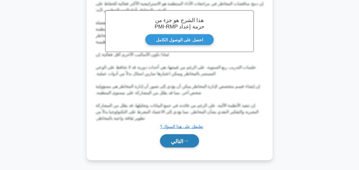
click at [181, 141] on font "التالي" at bounding box center [177, 141] width 12 height 6
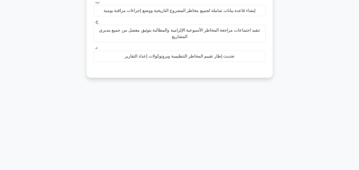
scroll to position [37, 0]
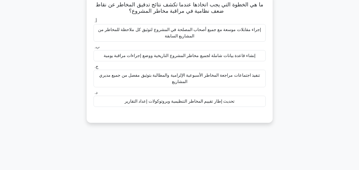
click at [184, 103] on font "تحديث إطار تقييم المخاطر التنظيمية وبروتوكولات إعداد التقارير" at bounding box center [180, 101] width 110 height 5
click at [93, 95] on input "د. تحديث إطار تقييم المخاطر التنظيمية وبروتوكولات إعداد التقارير" at bounding box center [93, 92] width 0 height 3
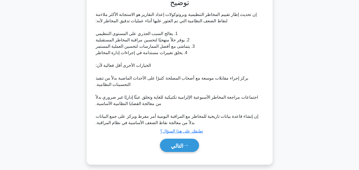
scroll to position [158, 0]
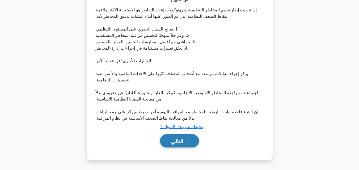
click at [181, 141] on font "التالي" at bounding box center [177, 141] width 12 height 6
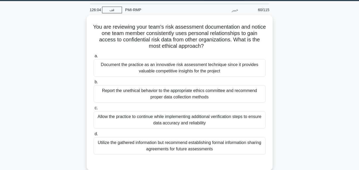
scroll to position [10, 0]
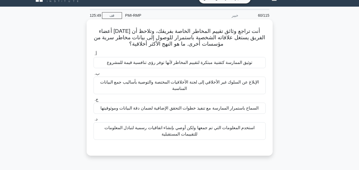
click at [186, 81] on font "الإبلاغ عن السلوك غير الأخلاقي إلى لجنة الأخلاقيات المختصة والتوصية بأساليب جمع…" at bounding box center [179, 85] width 159 height 11
click at [93, 75] on input "ب. الإبلاغ عن السلوك غير الأخلاقي إلى لجنة الأخلاقيات المختصة والتوصية بأساليب …" at bounding box center [93, 73] width 0 height 3
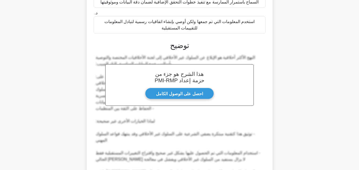
scroll to position [196, 0]
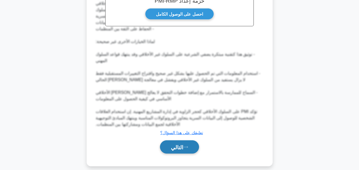
click at [183, 145] on font "التالي" at bounding box center [177, 147] width 12 height 6
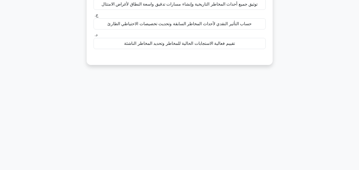
scroll to position [37, 0]
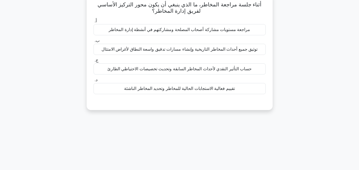
click at [188, 89] on font "تقييم فعالية الاستجابات الحالية للمخاطر وتحديد المخاطر الناشئة" at bounding box center [179, 88] width 110 height 5
click at [93, 82] on input "د. تقييم فعالية الاستجابات الحالية للمخاطر وتحديد المخاطر الناشئة" at bounding box center [93, 79] width 0 height 3
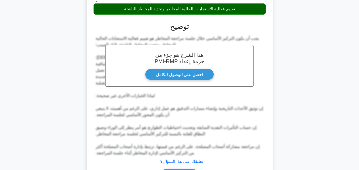
scroll to position [152, 0]
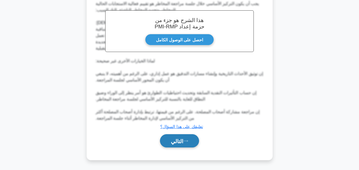
click at [179, 143] on font "التالي" at bounding box center [177, 141] width 12 height 6
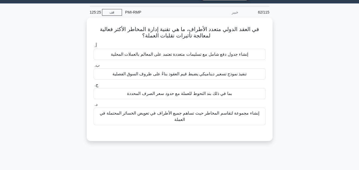
scroll to position [10, 0]
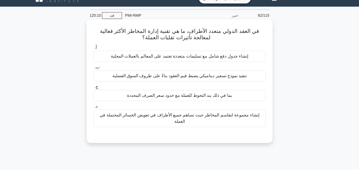
click at [191, 114] on font "إنشاء مجموعة لتقاسم المخاطر حيث تساهم جميع الأطراف في تعويض الخسائر المحتملة في…" at bounding box center [179, 118] width 159 height 11
click at [93, 108] on input "د. إنشاء مجموعة لتقاسم المخاطر حيث تساهم جميع الأطراف في تعويض الخسائر المحتملة…" at bounding box center [93, 106] width 0 height 3
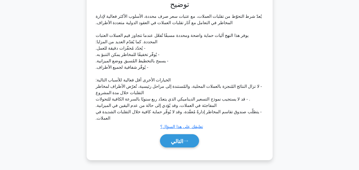
scroll to position [146, 0]
click at [183, 138] on font "التالي" at bounding box center [177, 141] width 12 height 6
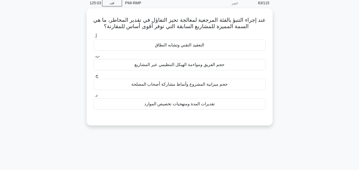
scroll to position [10, 0]
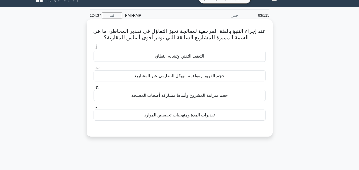
click at [180, 57] on font "التعقيد التقني وتشابه النطاق" at bounding box center [179, 56] width 49 height 5
click at [93, 49] on input "أ. التعقيد التقني وتشابه النطاق" at bounding box center [93, 47] width 0 height 3
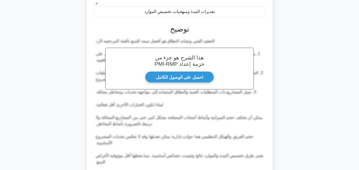
scroll to position [177, 0]
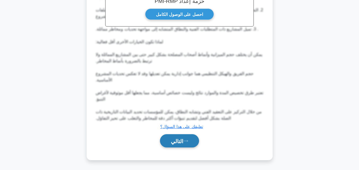
click at [182, 139] on font "التالي" at bounding box center [177, 141] width 12 height 6
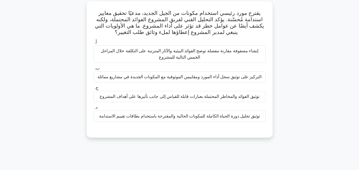
scroll to position [10, 0]
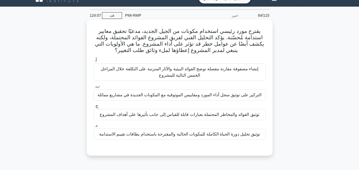
click at [191, 116] on font "توثيق الفوائد والمخاطر المحتملة بعبارات قابلة للقياس إلى جانب تأثيرها على أهداف…" at bounding box center [179, 114] width 159 height 5
click at [93, 108] on input "ج. توثيق الفوائد والمخاطر المحتملة بعبارات قابلة للقياس إلى جانب تأثيرها على أه…" at bounding box center [93, 105] width 0 height 3
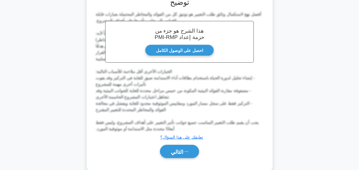
scroll to position [171, 0]
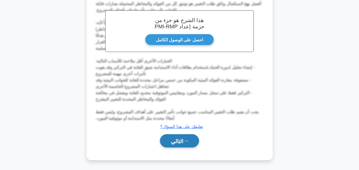
click at [184, 141] on icon at bounding box center [185, 141] width 5 height 3
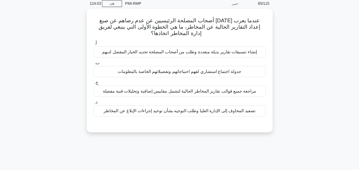
scroll to position [10, 0]
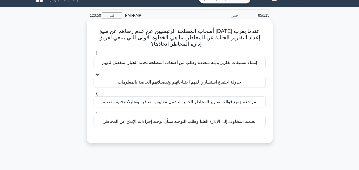
click at [222, 80] on font "جدولة اجتماع استشاري لفهم احتياجاتهم وتفضيلاتهم الخاصة بالمعلومات" at bounding box center [179, 82] width 123 height 5
click at [93, 75] on input "ب. جدولة اجتماع استشاري لفهم احتياجاتهم وتفضيلاتهم الخاصة بالمعلومات" at bounding box center [93, 73] width 0 height 3
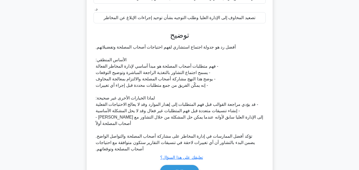
scroll to position [146, 0]
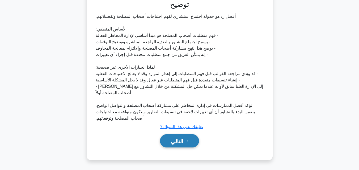
click at [182, 142] on font "التالي" at bounding box center [177, 141] width 12 height 6
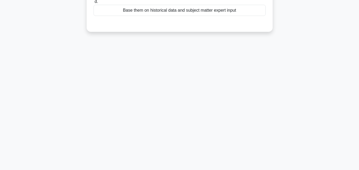
scroll to position [10, 0]
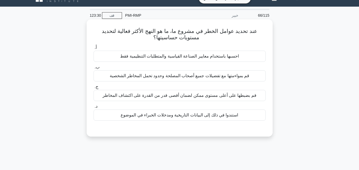
click at [182, 76] on font "قم بمواءمتها مع تفضيلات جميع أصحاب المصلحة وحدود تحمل المخاطر الشخصية" at bounding box center [179, 76] width 139 height 5
click at [93, 69] on input "ب. قم بمواءمتها مع تفضيلات جميع أصحاب المصلحة وحدود تحمل المخاطر الشخصية" at bounding box center [93, 67] width 0 height 3
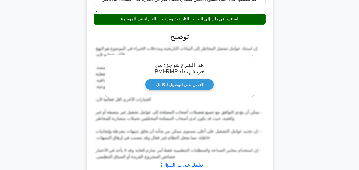
scroll to position [146, 0]
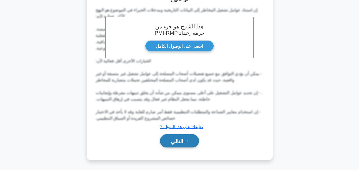
click at [183, 143] on font "التالي" at bounding box center [177, 141] width 12 height 6
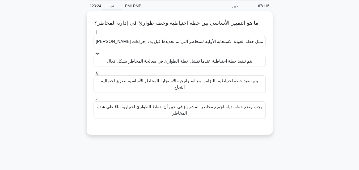
scroll to position [10, 0]
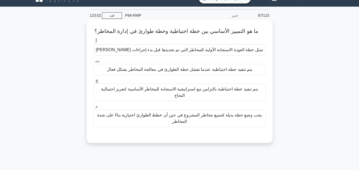
click at [186, 71] on font "يتم تنفيذ خطة احتياطية عندما تفشل خطة الطوارئ في معالجة المخاطر بشكل فعال" at bounding box center [179, 69] width 145 height 5
click at [93, 63] on input "ب. يتم تنفيذ خطة احتياطية عندما تفشل خطة الطوارئ في معالجة المخاطر بشكل فعال" at bounding box center [93, 60] width 0 height 3
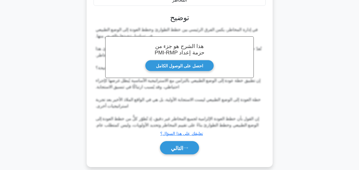
scroll to position [133, 0]
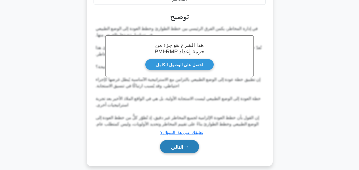
click at [182, 144] on font "التالي" at bounding box center [177, 147] width 12 height 6
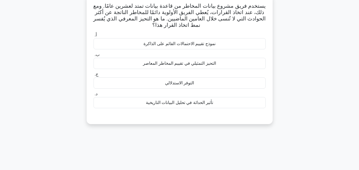
scroll to position [10, 0]
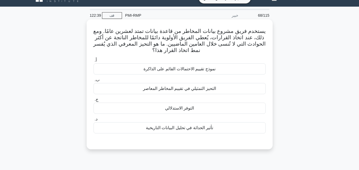
click at [194, 130] on font "تأثير الحداثة في تحليل البيانات التاريخية" at bounding box center [179, 128] width 67 height 5
click at [93, 121] on input "د. تأثير الحداثة في تحليل البيانات التاريخية" at bounding box center [93, 119] width 0 height 3
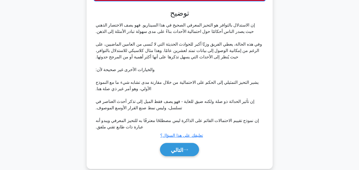
scroll to position [152, 0]
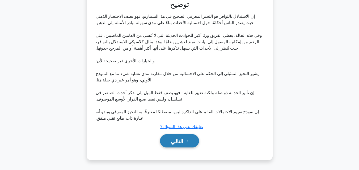
click at [181, 143] on font "التالي" at bounding box center [177, 141] width 12 height 6
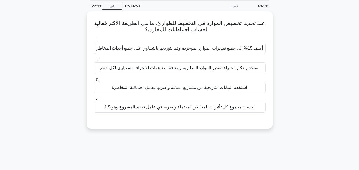
scroll to position [10, 0]
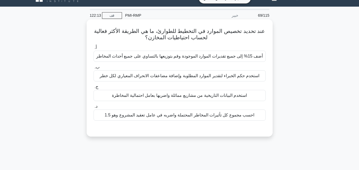
click at [207, 77] on font "استخدم حكم الخبراء لتقدير الموارد المطلوبة وإضافة مضاعفات الانحراف المعياري لكل…" at bounding box center [180, 76] width 160 height 5
click at [93, 69] on input "ب. استخدم حكم الخبراء لتقدير الموارد المطلوبة وإضافة مضاعفات الانحراف المعياري …" at bounding box center [93, 67] width 0 height 3
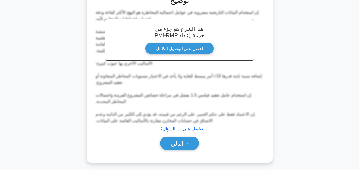
scroll to position [146, 0]
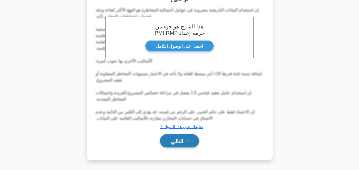
click at [185, 138] on button "التالي" at bounding box center [179, 141] width 39 height 14
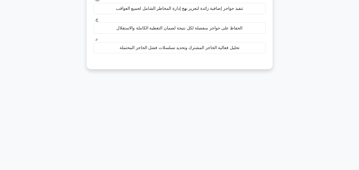
scroll to position [10, 0]
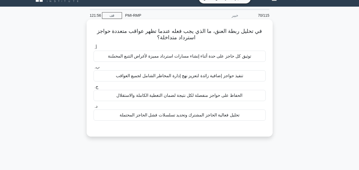
click at [210, 116] on font "تحليل فعالية الحاجز المشترك وتحديد تسلسلات فشل الحاجز المحتملة" at bounding box center [180, 115] width 120 height 5
click at [93, 108] on input "د. تحليل فعالية الحاجز المشترك وتحديد تسلسلات فشل الحاجز المحتملة" at bounding box center [93, 106] width 0 height 3
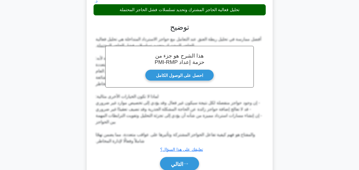
scroll to position [139, 0]
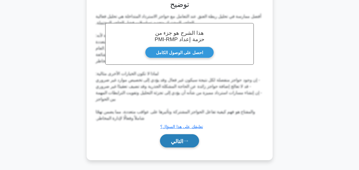
click at [191, 140] on button "التالي" at bounding box center [179, 141] width 39 height 14
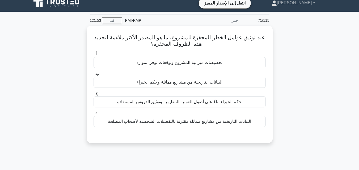
scroll to position [0, 0]
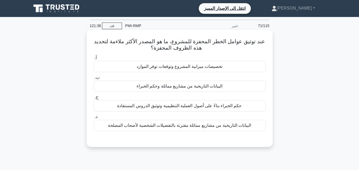
click at [186, 88] on font "البيانات التاريخية من مشاريع مماثلة وحكم الخبراء" at bounding box center [180, 86] width 86 height 5
click at [93, 79] on input "ب. البيانات التاريخية من مشاريع مماثلة وحكم الخبراء" at bounding box center [93, 77] width 0 height 3
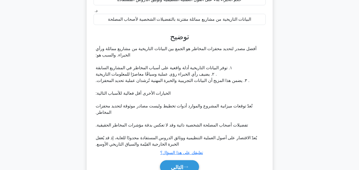
scroll to position [133, 0]
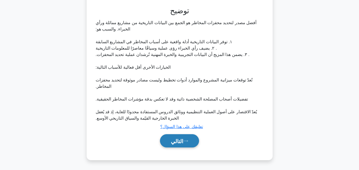
click at [186, 141] on icon at bounding box center [186, 141] width 4 height 2
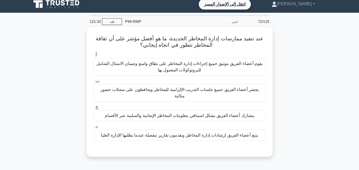
scroll to position [0, 0]
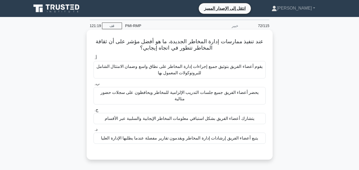
click at [200, 116] on font "يتشارك أعضاء الفريق بشكل استباقي معلومات المخاطر الإيجابية والسلبية عبر الأقسام" at bounding box center [179, 118] width 149 height 5
click at [93, 112] on input "ج. يتشارك أعضاء الفريق بشكل استباقي معلومات المخاطر الإيجابية والسلبية عبر الأق…" at bounding box center [93, 109] width 0 height 3
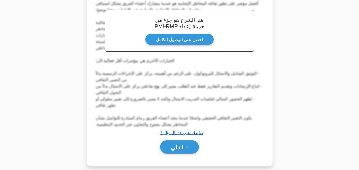
scroll to position [165, 0]
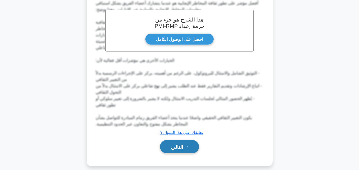
click at [185, 146] on icon at bounding box center [185, 147] width 5 height 3
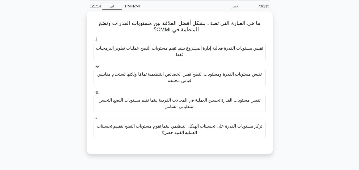
scroll to position [10, 0]
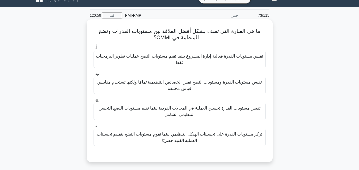
click at [190, 116] on font "تقيس مستويات القدرة تحسين العملية في المجالات الفردية بينما تقيم مستويات النضج …" at bounding box center [180, 111] width 162 height 11
click at [93, 101] on input "ج. تقيس مستويات القدرة تحسين العملية في المجالات الفردية بينما تقيم مستويات الن…" at bounding box center [93, 99] width 0 height 3
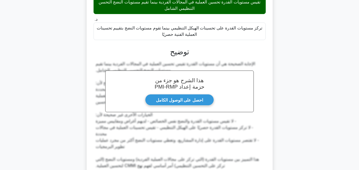
scroll to position [165, 0]
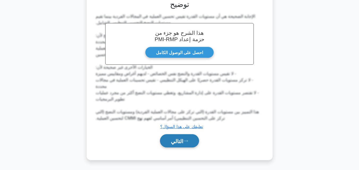
click at [188, 142] on icon at bounding box center [185, 141] width 5 height 3
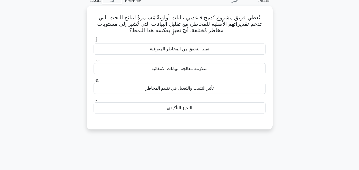
scroll to position [10, 0]
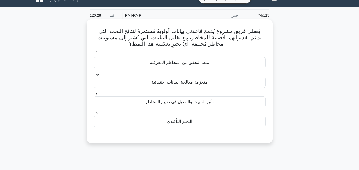
click at [198, 102] on font "تأثير التثبيت والتعديل في تقييم المخاطر" at bounding box center [179, 102] width 68 height 5
click at [93, 95] on input "ج. تأثير التثبيت والتعديل في تقييم المخاطر" at bounding box center [93, 93] width 0 height 3
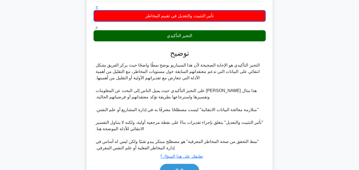
scroll to position [127, 0]
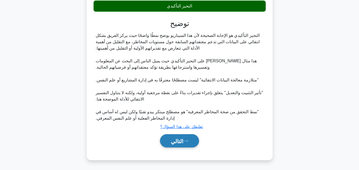
click at [185, 138] on button "التالي" at bounding box center [179, 141] width 39 height 14
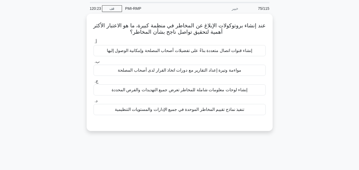
scroll to position [10, 0]
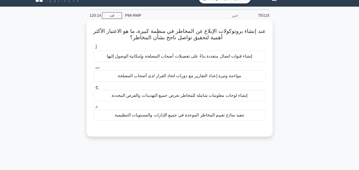
click at [185, 58] on font "إنشاء قنوات اتصال متعددة بناءً على تفضيلات أصحاب المصلحة وإمكانية الوصول إليها" at bounding box center [180, 56] width 146 height 5
click at [93, 49] on input "أ. إنشاء قنوات اتصال متعددة بناءً على تفضيلات أصحاب المصلحة وإمكانية الوصول إلي…" at bounding box center [93, 47] width 0 height 3
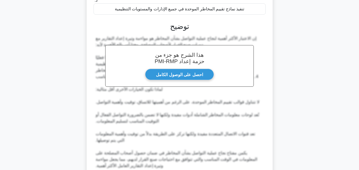
scroll to position [165, 0]
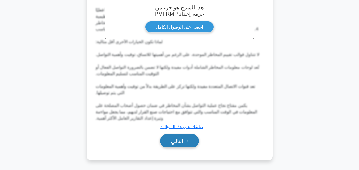
click at [183, 142] on font "التالي" at bounding box center [177, 141] width 12 height 6
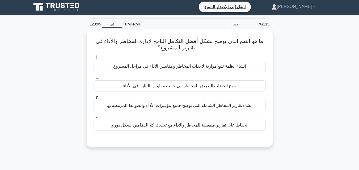
scroll to position [0, 0]
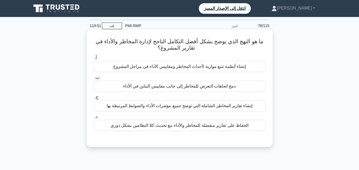
click at [201, 104] on font "إنشاء تقارير المخاطر الشاملة التي توضح جميع مؤشرات الأداء والضوابط المرتبطة بها" at bounding box center [180, 106] width 146 height 5
click at [93, 99] on input "ج. إنشاء تقارير المخاطر الشاملة التي توضح جميع مؤشرات الأداء والضوابط المرتبطة …" at bounding box center [93, 97] width 0 height 3
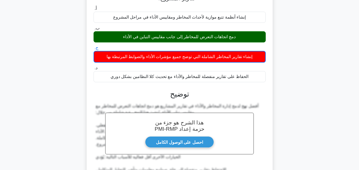
scroll to position [53, 0]
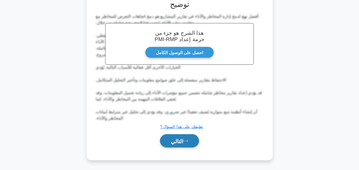
click at [181, 142] on font "التالي" at bounding box center [177, 141] width 12 height 6
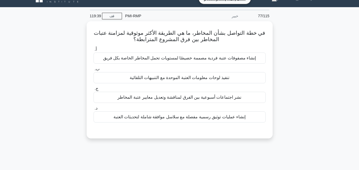
scroll to position [4, 0]
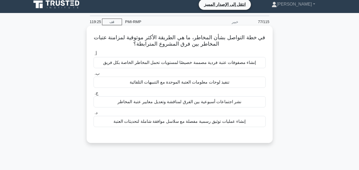
click at [174, 120] on font "إنشاء عمليات توثيق رسمية مفصلة مع سلاسل موافقة شاملة لتحديثات العتبة" at bounding box center [179, 121] width 132 height 5
click at [93, 115] on input "د. إنشاء عمليات توثيق رسمية مفصلة مع سلاسل موافقة شاملة لتحديثات العتبة" at bounding box center [93, 112] width 0 height 3
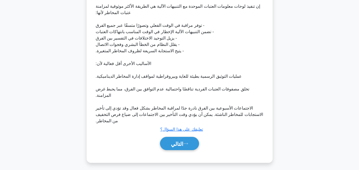
scroll to position [152, 0]
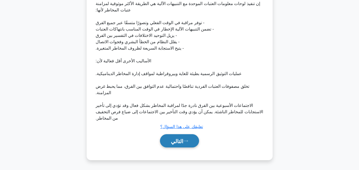
click at [179, 143] on font "التالي" at bounding box center [177, 141] width 12 height 6
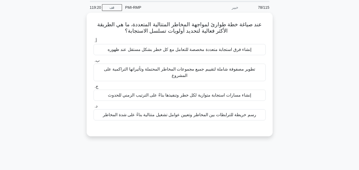
scroll to position [10, 0]
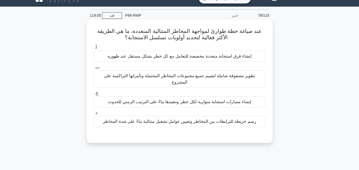
click at [200, 78] on font "تطوير مصفوفة شاملة لتقييم جميع مجموعات المخاطر المحتملة وتأثيراتها التراكمية عل…" at bounding box center [179, 79] width 151 height 11
click at [93, 69] on input "ب. تطوير مصفوفة شاملة لتقييم جميع مجموعات المخاطر المحتملة وتأثيراتها التراكمية…" at bounding box center [93, 67] width 0 height 3
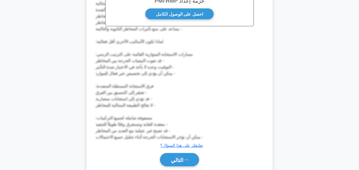
scroll to position [197, 0]
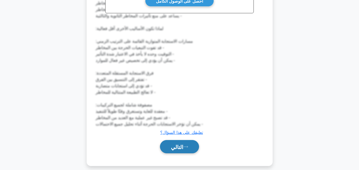
click at [178, 144] on font "التالي" at bounding box center [177, 147] width 12 height 6
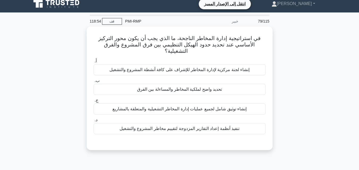
scroll to position [0, 0]
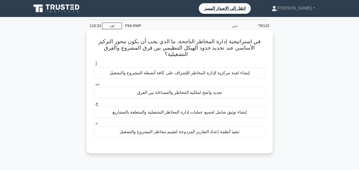
click at [193, 90] on font "تحديد واضح لملكية المخاطر والمساءلة بين الفرق" at bounding box center [179, 92] width 85 height 5
click at [93, 86] on input "ب. تحديد واضح لملكية المخاطر والمساءلة بين الفرق" at bounding box center [93, 83] width 0 height 3
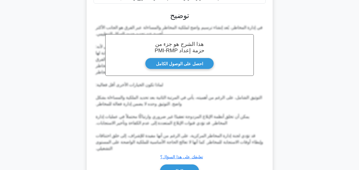
scroll to position [158, 0]
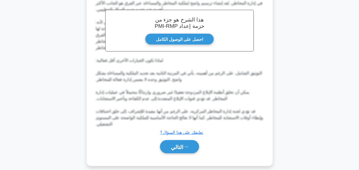
drag, startPoint x: 187, startPoint y: 140, endPoint x: 186, endPoint y: 134, distance: 6.2
click at [186, 146] on icon at bounding box center [185, 147] width 5 height 3
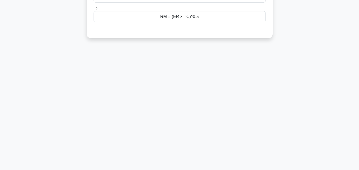
scroll to position [10, 0]
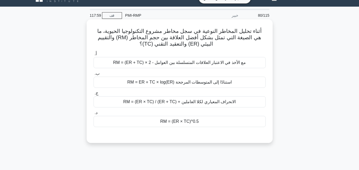
click at [194, 104] on font "RM = (ER × TC) / (ER + TC) + الانحراف المعياري لكلا العاملين" at bounding box center [179, 102] width 112 height 5
click at [93, 95] on input "ج. RM = (ER × TC) / (ER + TC) + الانحراف المعياري لكلا العاملين" at bounding box center [93, 93] width 0 height 3
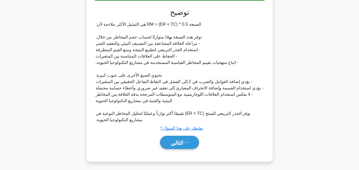
scroll to position [140, 0]
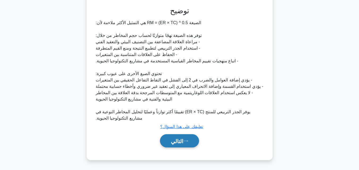
click at [180, 139] on font "التالي" at bounding box center [177, 141] width 12 height 6
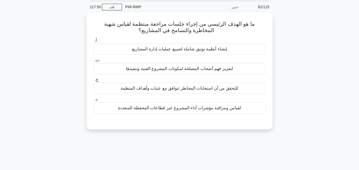
scroll to position [10, 0]
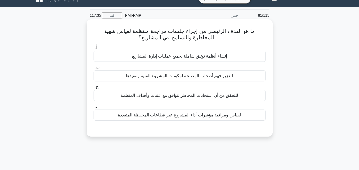
click at [193, 96] on font "للتحقق من أن استجابات المخاطر تتوافق مع عتبات وأهداف المنظمة" at bounding box center [179, 95] width 117 height 5
click at [93, 89] on input "ج. للتحقق من أن استجابات المخاطر تتوافق مع عتبات وأهداف المنظمة" at bounding box center [93, 86] width 0 height 3
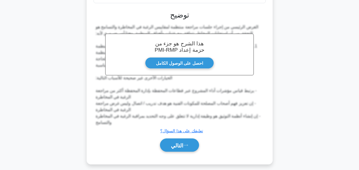
scroll to position [133, 0]
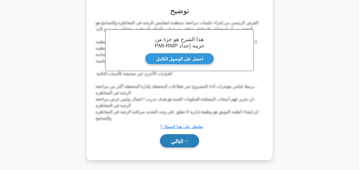
click at [174, 141] on font "التالي" at bounding box center [177, 141] width 12 height 6
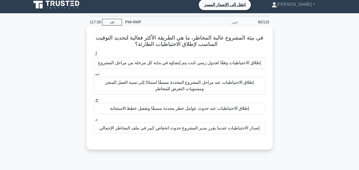
scroll to position [0, 0]
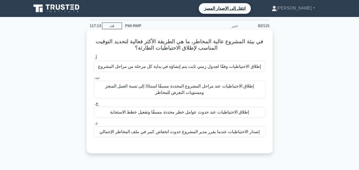
click at [205, 113] on font "إطلاق الاحتياطيات عند حدوث عوامل خطر محددة مسبقًا وتفعيل خطط الاستجابة" at bounding box center [179, 112] width 139 height 5
click at [93, 105] on input "ج. إطلاق الاحتياطيات عند حدوث عوامل خطر محددة مسبقًا وتفعيل خطط الاستجابة" at bounding box center [93, 103] width 0 height 3
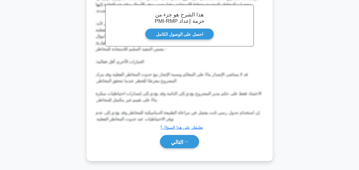
scroll to position [165, 0]
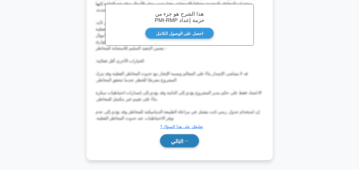
click at [186, 142] on icon at bounding box center [185, 141] width 5 height 3
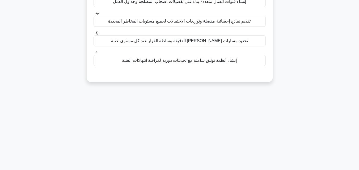
scroll to position [10, 0]
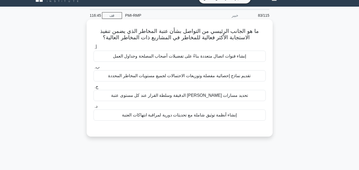
click at [188, 119] on div "إنشاء أنظمة توثيق شاملة مع تحديثات دورية لمراقبة انتهاكات العتبة" at bounding box center [179, 115] width 172 height 11
click at [93, 108] on input "د. إنشاء أنظمة توثيق شاملة مع تحديثات دورية لمراقبة انتهاكات العتبة" at bounding box center [93, 106] width 0 height 3
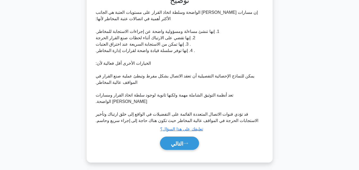
scroll to position [146, 0]
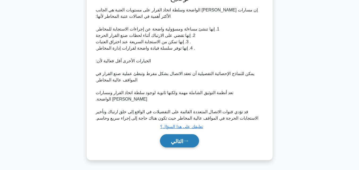
click at [183, 142] on font "التالي" at bounding box center [177, 141] width 12 height 6
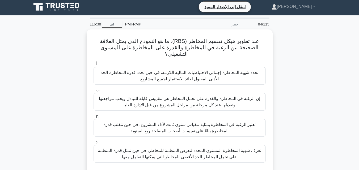
scroll to position [0, 0]
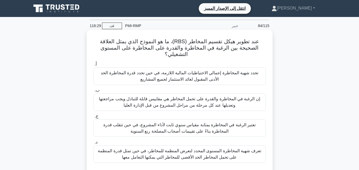
click at [167, 78] on font "تحدد شهية المخاطرة إجمالي الاحتياطيات المالية اللازمة، في حين تحدد قدرة المخاطر…" at bounding box center [179, 76] width 157 height 11
click at [93, 66] on input "أ. تحدد شهية المخاطرة إجمالي الاحتياطيات المالية اللازمة، في حين تحدد قدرة المخ…" at bounding box center [93, 64] width 0 height 3
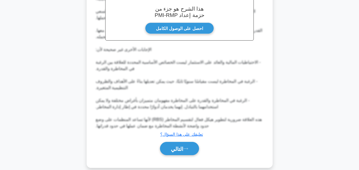
scroll to position [203, 0]
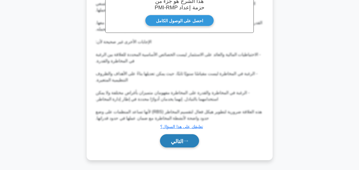
click at [173, 141] on font "التالي" at bounding box center [177, 141] width 12 height 6
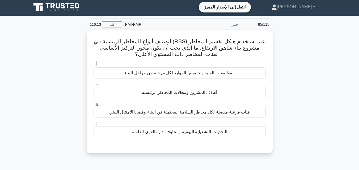
scroll to position [0, 0]
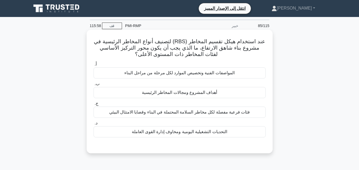
click at [174, 95] on font "أهداف المشروع ومجالات المخاطر الرئيسية" at bounding box center [179, 92] width 75 height 5
click at [93, 86] on input "ب. أهداف المشروع ومجالات المخاطر الرئيسية" at bounding box center [93, 83] width 0 height 3
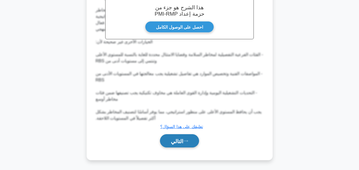
click at [183, 144] on font "التالي" at bounding box center [177, 141] width 12 height 6
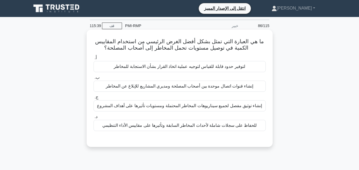
click at [182, 69] on font "لتوفير حدود قابلة للقياس لتوجيه عملية اتخاذ القرار بشأن الاستجابة للمخاطر" at bounding box center [179, 66] width 131 height 5
click at [93, 60] on input "أ. لتوفير حدود قابلة للقياس لتوجيه عملية اتخاذ القرار بشأن الاستجابة للمخاطر" at bounding box center [93, 57] width 0 height 3
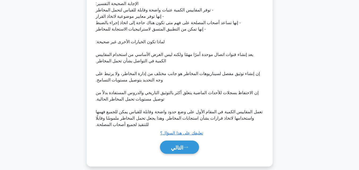
scroll to position [177, 0]
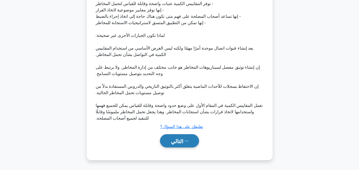
click at [182, 139] on font "التالي" at bounding box center [177, 141] width 12 height 6
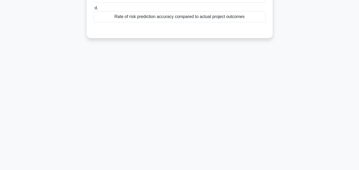
scroll to position [10, 0]
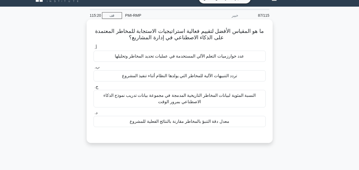
click at [181, 127] on div "معدل دقة التنبؤ بالمخاطر مقارنة بالنتائج الفعلية للمشروع" at bounding box center [179, 121] width 172 height 11
click at [93, 115] on input "د. معدل دقة التنبؤ بالمخاطر مقارنة بالنتائج الفعلية للمشروع" at bounding box center [93, 112] width 0 height 3
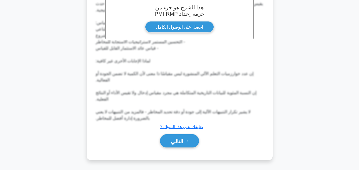
scroll to position [171, 0]
click at [185, 138] on button "التالي" at bounding box center [179, 141] width 39 height 14
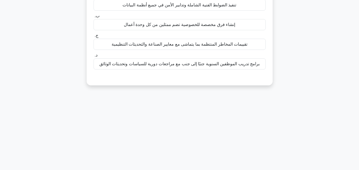
scroll to position [0, 0]
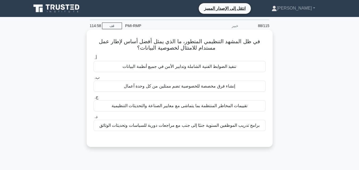
click at [200, 106] on font "تقييمات المخاطر المنتظمة بما يتماشى مع معايير الصناعة والتحديثات التنظيمية" at bounding box center [180, 106] width 136 height 5
click at [93, 99] on input "ج. تقييمات المخاطر المنتظمة بما يتماشى مع معايير الصناعة والتحديثات التنظيمية" at bounding box center [93, 97] width 0 height 3
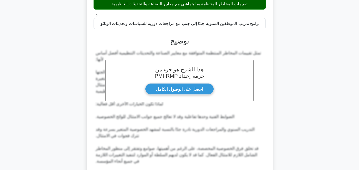
scroll to position [171, 0]
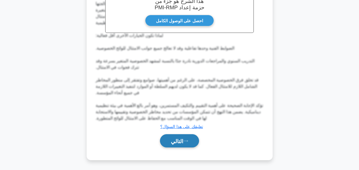
click at [177, 146] on button "التالي" at bounding box center [179, 141] width 39 height 14
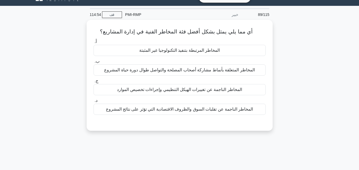
scroll to position [10, 0]
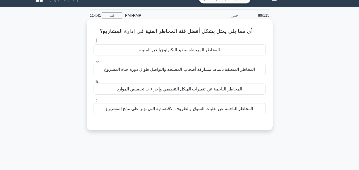
click at [190, 52] on font "المخاطر المرتبطة بتنفيذ التكنولوجيا غير المثبتة" at bounding box center [179, 50] width 80 height 5
click at [93, 43] on input "أ. المخاطر المرتبطة بتنفيذ التكنولوجيا غير المثبتة" at bounding box center [93, 41] width 0 height 3
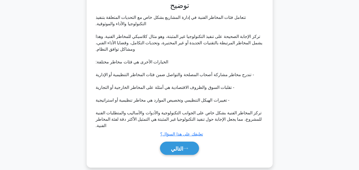
scroll to position [139, 0]
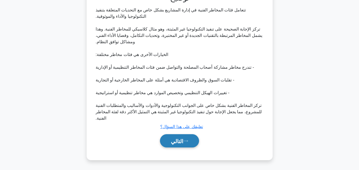
click at [180, 139] on font "التالي" at bounding box center [177, 141] width 12 height 6
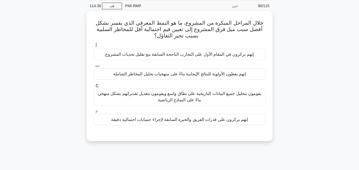
scroll to position [0, 0]
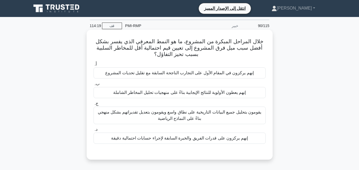
click at [190, 114] on font "يقومون بتحليل جميع البيانات التاريخية على نطاق واسع ويقومون بتعديل تقديراتهم بش…" at bounding box center [179, 115] width 163 height 11
click at [93, 105] on input "ج. يقومون بتحليل جميع البيانات التاريخية على نطاق واسع ويقومون بتعديل تقديراتهم…" at bounding box center [93, 103] width 0 height 3
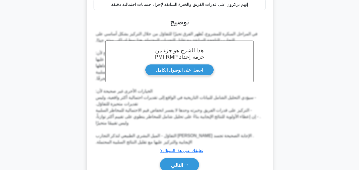
scroll to position [159, 0]
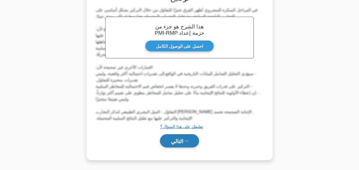
click at [173, 142] on font "التالي" at bounding box center [177, 141] width 12 height 6
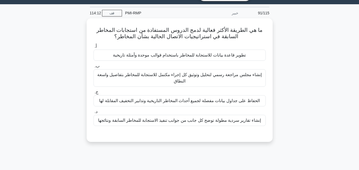
scroll to position [10, 0]
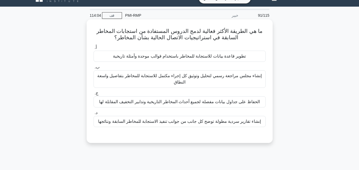
click at [210, 55] on font "تطوير قاعدة بيانات للاستجابة للمخاطر باستخدام قوالب موحدة وأمثلة تاريخية" at bounding box center [179, 56] width 133 height 5
click at [93, 49] on input "أ. تطوير قاعدة بيانات للاستجابة للمخاطر باستخدام قوالب موحدة وأمثلة تاريخية" at bounding box center [93, 47] width 0 height 3
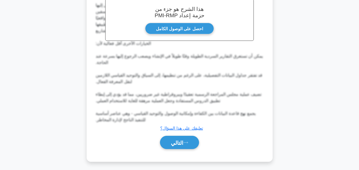
scroll to position [171, 0]
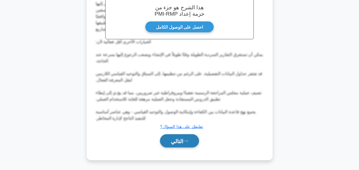
click at [174, 140] on font "التالي" at bounding box center [177, 141] width 12 height 6
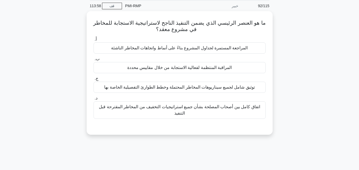
scroll to position [0, 0]
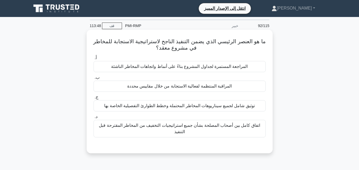
click at [201, 108] on font "توثيق شامل لجميع سيناريوهات المخاطر المحتملة وخطط الطوارئ التفصيلية الخاصة بها" at bounding box center [179, 106] width 150 height 5
click at [93, 99] on input "ج. توثيق شامل لجميع سيناريوهات المخاطر المحتملة وخطط الطوارئ التفصيلية الخاصة ب…" at bounding box center [93, 97] width 0 height 3
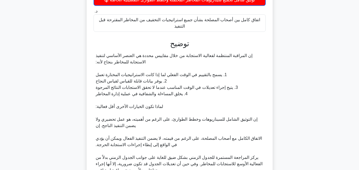
scroll to position [159, 0]
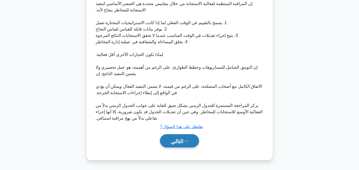
click at [185, 140] on icon at bounding box center [185, 141] width 5 height 3
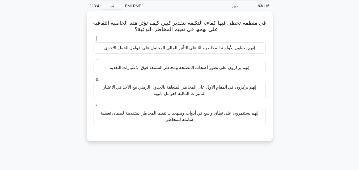
scroll to position [10, 0]
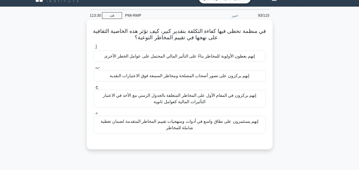
click at [163, 58] on font "إنهم يعطون الأولوية للمخاطر بناءً على التأثير المالي المحتمل على عوامل الخطر ال…" at bounding box center [179, 56] width 150 height 5
click at [93, 49] on input "أ. إنهم يعطون الأولوية للمخاطر بناءً على التأثير المالي المحتمل على عوامل الخطر…" at bounding box center [93, 47] width 0 height 3
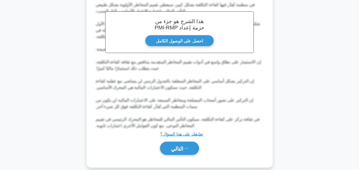
scroll to position [171, 0]
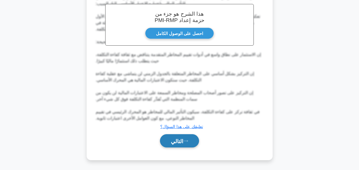
click at [184, 143] on button "التالي" at bounding box center [179, 141] width 39 height 14
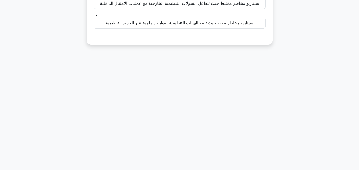
scroll to position [37, 0]
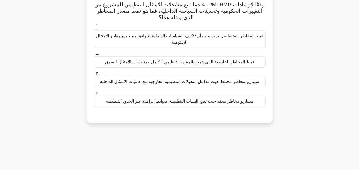
click at [207, 61] on font "نمط المخاطر الخارجية الذي يتميز بالمشهد التنظيمي الكامل ومتطلبات الامتثال للسوق" at bounding box center [179, 62] width 148 height 5
click at [93, 55] on input "ب. نمط المخاطر الخارجية الذي يتميز بالمشهد التنظيمي الكامل ومتطلبات الامتثال لل…" at bounding box center [93, 53] width 0 height 3
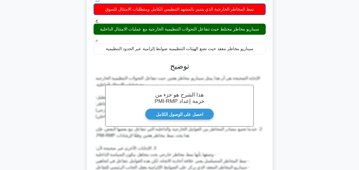
scroll to position [165, 0]
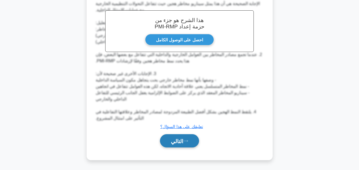
click at [183, 139] on font "التالي" at bounding box center [177, 141] width 12 height 6
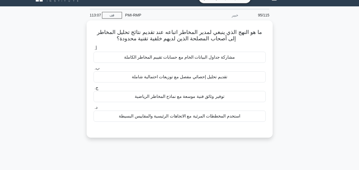
scroll to position [10, 0]
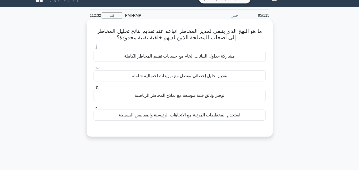
click at [205, 115] on font "استخدم المخططات المرئية مع الاتجاهات الرئيسية والمقاييس البسيطة" at bounding box center [179, 115] width 121 height 5
click at [93, 108] on input "د. استخدم المخططات المرئية مع الاتجاهات الرئيسية والمقاييس البسيطة" at bounding box center [93, 106] width 0 height 3
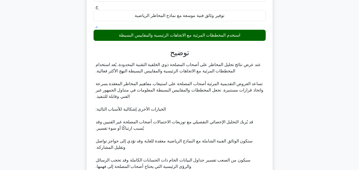
scroll to position [158, 0]
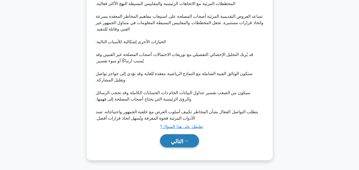
click at [180, 140] on font "التالي" at bounding box center [177, 141] width 12 height 6
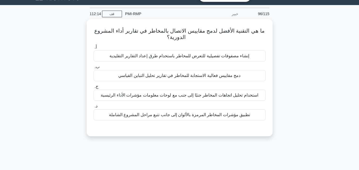
scroll to position [10, 0]
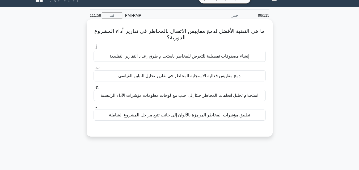
click at [186, 77] on font "دمج مقاييس فعالية الاستجابة للمخاطر في تقارير تحليل التباين القياسي" at bounding box center [179, 76] width 122 height 5
click at [93, 69] on input "ب. دمج مقاييس فعالية الاستجابة للمخاطر في تقارير تحليل التباين القياسي" at bounding box center [93, 67] width 0 height 3
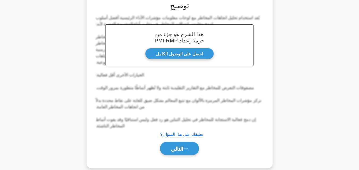
scroll to position [146, 0]
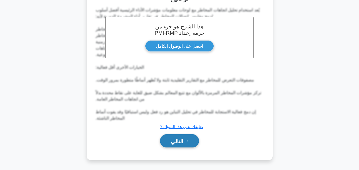
drag, startPoint x: 178, startPoint y: 142, endPoint x: 177, endPoint y: 134, distance: 7.9
click at [178, 142] on font "التالي" at bounding box center [177, 141] width 12 height 6
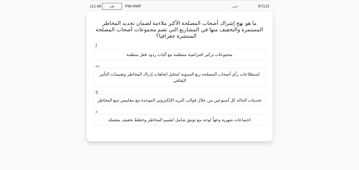
scroll to position [10, 0]
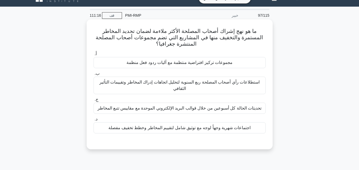
click at [199, 63] on font "مجموعات تركيز افتراضية منتظمة مع آليات ردود فعل منظمة" at bounding box center [179, 62] width 106 height 5
click at [93, 56] on input "أ. مجموعات تركيز افتراضية منتظمة مع آليات ردود فعل منظمة" at bounding box center [93, 53] width 0 height 3
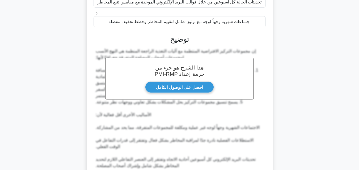
scroll to position [165, 0]
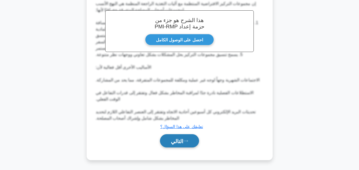
click at [180, 141] on font "التالي" at bounding box center [177, 141] width 12 height 6
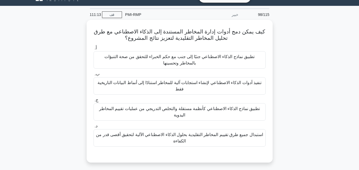
scroll to position [10, 0]
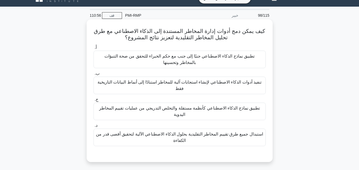
click at [185, 63] on font "تطبيق نماذج الذكاء الاصطناعي جنبًا إلى جنب مع حكم الخبراء للتحقق من صحة التنبؤا…" at bounding box center [179, 59] width 150 height 11
click at [93, 49] on input "أ. تطبيق نماذج الذكاء الاصطناعي جنبًا إلى جنب مع حكم الخبراء للتحقق من صحة التن…" at bounding box center [93, 47] width 0 height 3
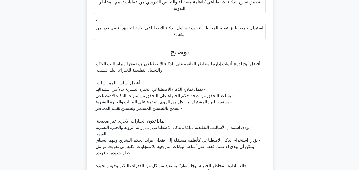
scroll to position [165, 0]
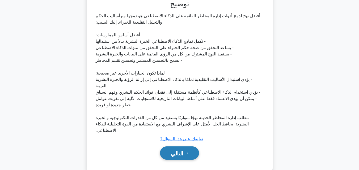
click at [183, 151] on font "التالي" at bounding box center [177, 154] width 12 height 6
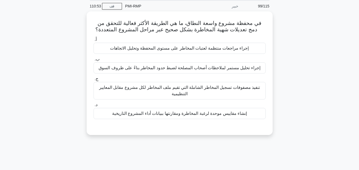
scroll to position [10, 0]
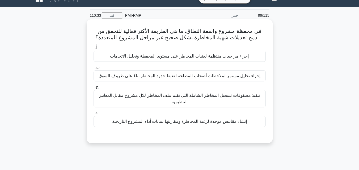
click at [181, 124] on font "إنشاء مقاييس موحدة لرغبة المخاطرة ومقارنتها ببيانات أداء المشروع التاريخية" at bounding box center [179, 121] width 135 height 5
click at [93, 115] on input "د. إنشاء مقاييس موحدة لرغبة المخاطرة ومقارنتها ببيانات أداء المشروع التاريخية" at bounding box center [93, 112] width 0 height 3
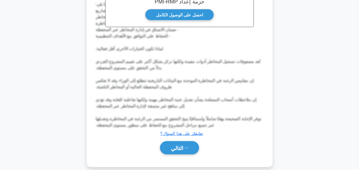
scroll to position [191, 0]
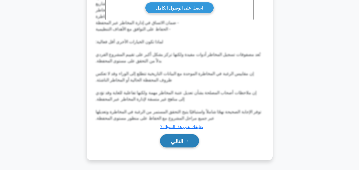
click at [188, 141] on icon at bounding box center [185, 141] width 5 height 3
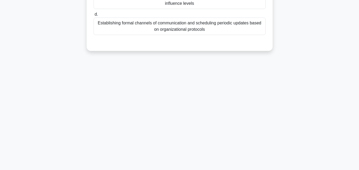
scroll to position [10, 0]
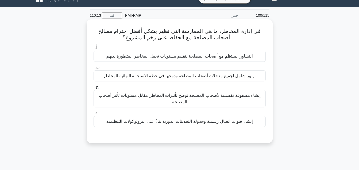
click at [212, 56] on font "التشاور المنتظم مع أصحاب المصلحة لتقييم مستويات تحمل المخاطر المتطورة لديهم" at bounding box center [179, 56] width 146 height 5
click at [93, 49] on input "أ. التشاور المنتظم مع أصحاب المصلحة لتقييم مستويات تحمل المخاطر المتطورة لديهم" at bounding box center [93, 47] width 0 height 3
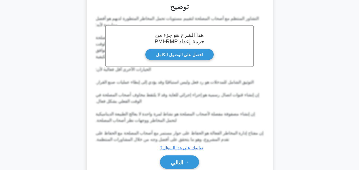
scroll to position [165, 0]
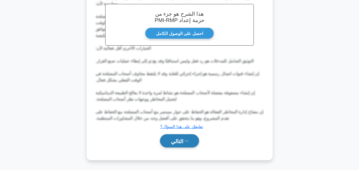
click at [178, 140] on font "التالي" at bounding box center [177, 141] width 12 height 6
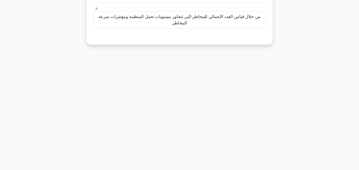
scroll to position [10, 0]
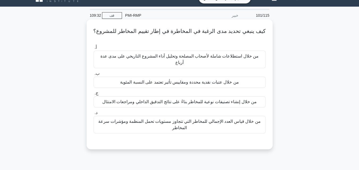
click at [172, 54] on font "من خلال استطلاعات شاملة لأصحاب المصلحة وتحليل أداء المشروع التاريخي على مدى عدة…" at bounding box center [179, 59] width 158 height 11
click at [93, 49] on input "أ. من خلال استطلاعات شاملة لأصحاب المصلحة وتحليل أداء المشروع التاريخي على مدى …" at bounding box center [93, 47] width 0 height 3
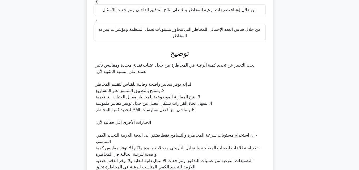
scroll to position [159, 0]
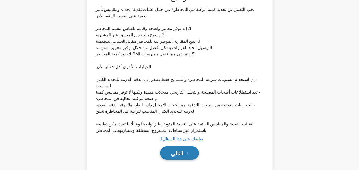
click at [183, 151] on font "التالي" at bounding box center [177, 154] width 12 height 6
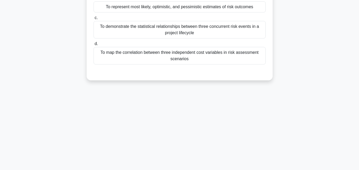
scroll to position [10, 0]
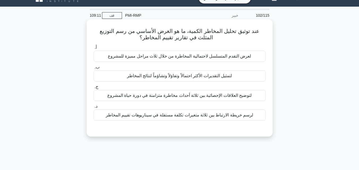
click at [168, 95] on font "لتوضيح العلاقات الإحصائية بين ثلاثة أحداث مخاطرة متزامنة في دورة حياة المشروع" at bounding box center [179, 95] width 144 height 5
click at [93, 89] on input "ج. لتوضيح العلاقات الإحصائية بين ثلاثة أحداث مخاطرة متزامنة في دورة حياة المشروع" at bounding box center [93, 86] width 0 height 3
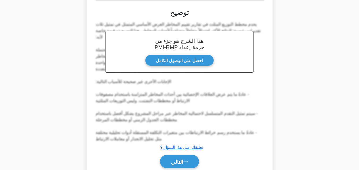
scroll to position [152, 0]
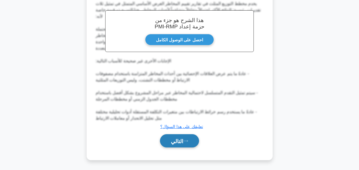
click at [174, 139] on font "التالي" at bounding box center [177, 141] width 12 height 6
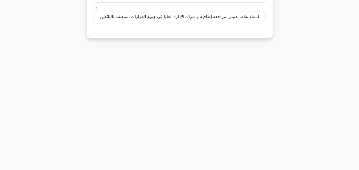
scroll to position [10, 0]
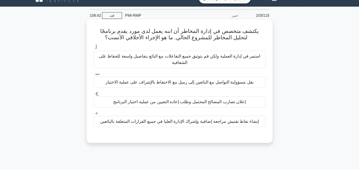
click at [194, 105] on font "إعلان تضارب المصالح المحتمل وطلب إعادة التعيين من عملية اختيار البرنامج" at bounding box center [179, 102] width 133 height 6
click at [93, 95] on input "ج. إعلان تضارب المصالح المحتمل وطلب إعادة التعيين من عملية اختيار البرنامج" at bounding box center [93, 93] width 0 height 3
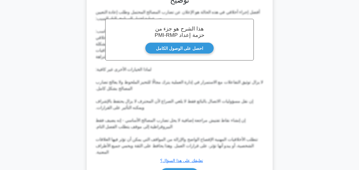
scroll to position [184, 0]
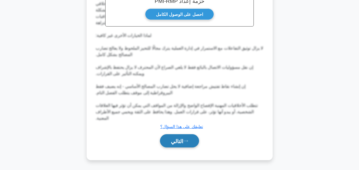
click at [178, 139] on font "التالي" at bounding box center [177, 141] width 12 height 6
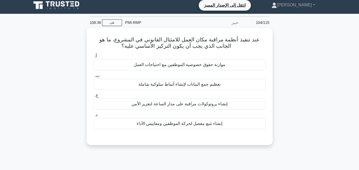
scroll to position [0, 0]
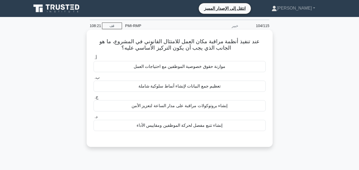
click at [205, 91] on div "تعظيم جمع البيانات لإنشاء أنماط سلوكية شاملة" at bounding box center [179, 86] width 172 height 11
click at [93, 79] on input "ب. تعظيم جمع البيانات لإنشاء أنماط سلوكية شاملة" at bounding box center [93, 77] width 0 height 3
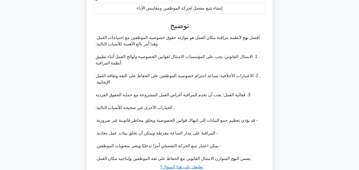
scroll to position [159, 0]
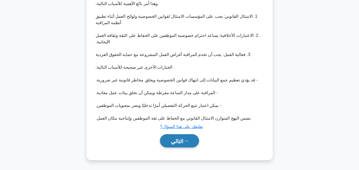
click at [180, 141] on font "التالي" at bounding box center [177, 141] width 12 height 6
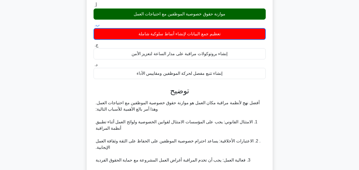
scroll to position [0, 0]
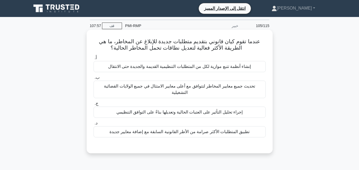
click at [210, 111] on font "إجراء تحليل التأثير على العتبات الحالية وتعديلها بناءً على التوافق التنظيمي" at bounding box center [179, 112] width 126 height 5
click at [93, 105] on input "ج. إجراء تحليل التأثير على العتبات الحالية وتعديلها بناءً على التوافق التنظيمي" at bounding box center [93, 103] width 0 height 3
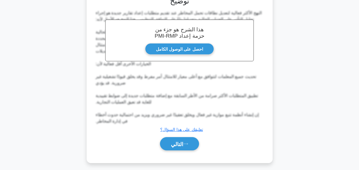
scroll to position [152, 0]
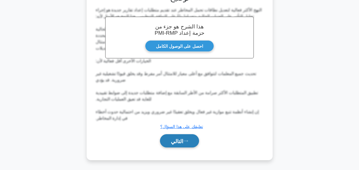
click at [182, 138] on font "التالي" at bounding box center [177, 141] width 12 height 6
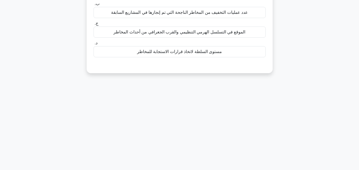
scroll to position [10, 0]
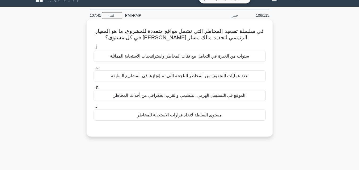
click at [188, 116] on font "مستوى السلطة لاتخاذ قرارات الاستجابة للمخاطر" at bounding box center [179, 115] width 85 height 5
click at [93, 108] on input "د. مستوى السلطة لاتخاذ قرارات الاستجابة للمخاطر" at bounding box center [93, 106] width 0 height 3
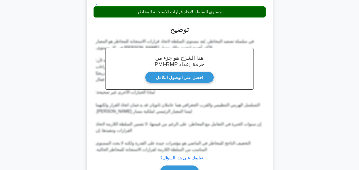
scroll to position [146, 0]
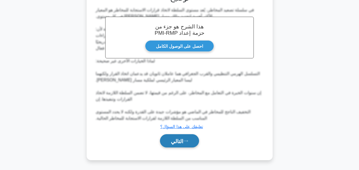
click at [182, 140] on font "التالي" at bounding box center [177, 141] width 12 height 6
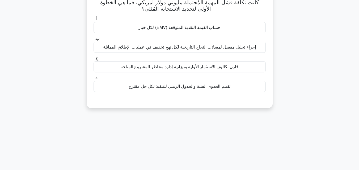
scroll to position [10, 0]
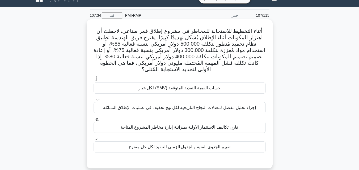
click at [188, 91] on font "حساب القيمة النقدية المتوقعة (EMV) لكل خيار" at bounding box center [179, 88] width 82 height 6
click at [93, 81] on input "أ. حساب القيمة النقدية المتوقعة (EMV) لكل خيار" at bounding box center [93, 79] width 0 height 3
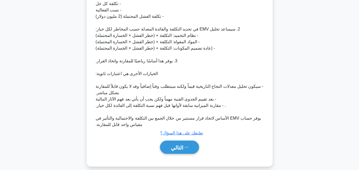
scroll to position [216, 0]
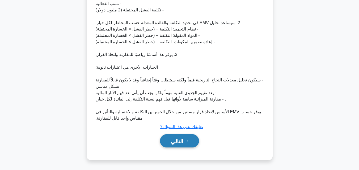
click at [183, 139] on font "التالي" at bounding box center [177, 141] width 12 height 6
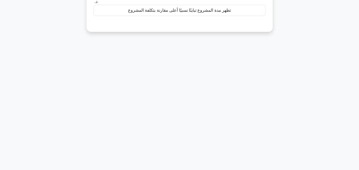
scroll to position [10, 0]
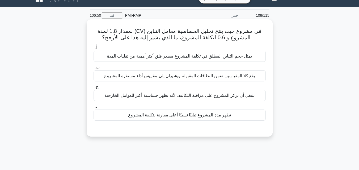
click at [206, 58] on font "يمثل حجم التباين المطلق في تكلفة المشروع مصدر قلق أكثر أهمية من تقلبات المدة" at bounding box center [179, 56] width 145 height 5
click at [93, 49] on input "أ. يمثل حجم التباين المطلق في تكلفة المشروع مصدر قلق أكثر أهمية من تقلبات المدة" at bounding box center [93, 47] width 0 height 3
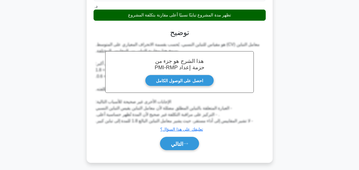
scroll to position [117, 0]
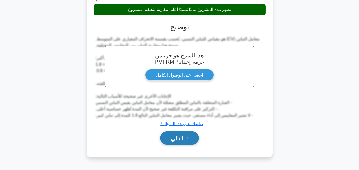
click at [177, 139] on font "التالي" at bounding box center [177, 138] width 12 height 6
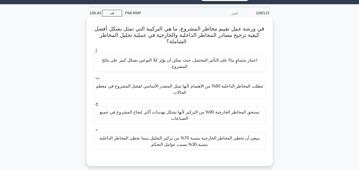
scroll to position [10, 0]
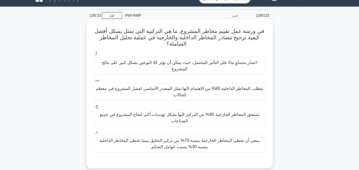
click at [232, 114] on font "تستحق المخاطر الخارجية 90% من التركيز لأنها تشكل تهديدات أكبر لنجاح المشروع في …" at bounding box center [179, 118] width 167 height 13
click at [93, 108] on input "ج. تستحق المخاطر الخارجية 90% من التركيز لأنها تشكل تهديدات أكبر لنجاح المشروع …" at bounding box center [93, 105] width 0 height 3
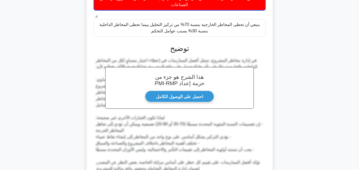
scroll to position [178, 0]
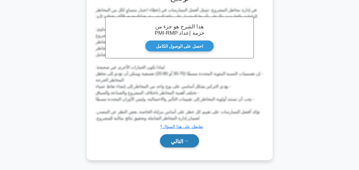
click at [183, 144] on button "التالي" at bounding box center [179, 141] width 39 height 14
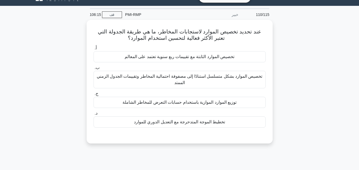
scroll to position [10, 0]
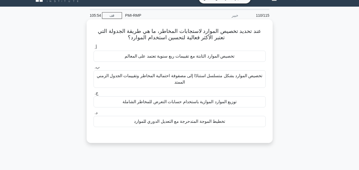
click at [201, 80] on font "تخصيص الموارد بشكل متسلسل استنادًا إلى مصفوفة احتمالية المخاطر وتقييمات الجدول …" at bounding box center [179, 79] width 167 height 13
click at [93, 69] on input "ب. تخصيص الموارد بشكل متسلسل استنادًا إلى مصفوفة احتمالية المخاطر وتقييمات الجد…" at bounding box center [93, 67] width 0 height 3
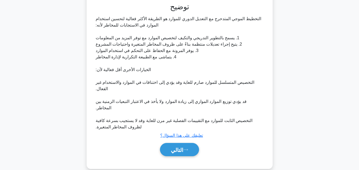
scroll to position [146, 0]
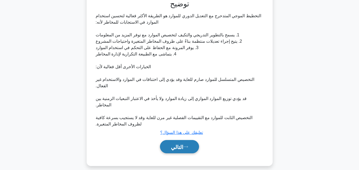
click at [186, 146] on icon at bounding box center [185, 147] width 5 height 3
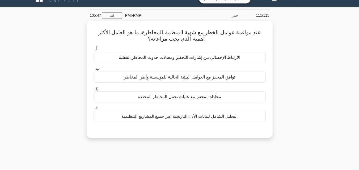
scroll to position [0, 0]
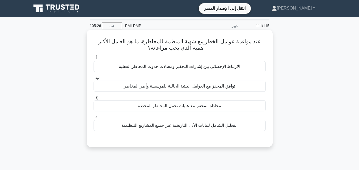
click at [200, 107] on font "محاذاة المحفز مع عتبات تحمل المخاطر المحددة" at bounding box center [179, 106] width 83 height 5
click at [93, 99] on input "ج. محاذاة المحفز مع عتبات تحمل المخاطر المحددة" at bounding box center [93, 97] width 0 height 3
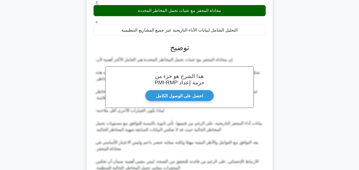
scroll to position [146, 0]
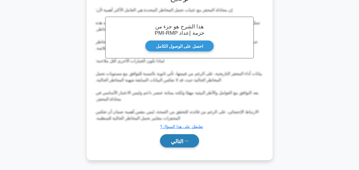
click at [182, 139] on font "التالي" at bounding box center [177, 141] width 12 height 6
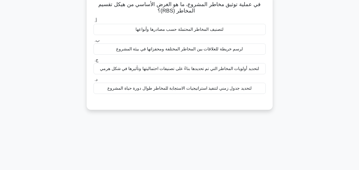
scroll to position [0, 0]
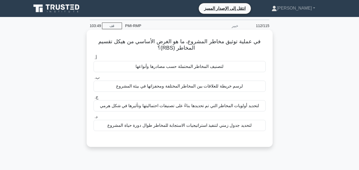
click at [197, 65] on font "لتصنيف المخاطر المحتملة حسب مصادرها وأنواعها" at bounding box center [179, 66] width 88 height 5
click at [93, 60] on input "أ. لتصنيف المخاطر المحتملة حسب مصادرها وأنواعها" at bounding box center [93, 57] width 0 height 3
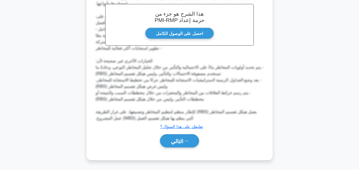
scroll to position [158, 0]
click at [177, 141] on font "التالي" at bounding box center [177, 141] width 12 height 6
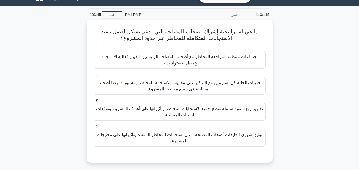
scroll to position [10, 0]
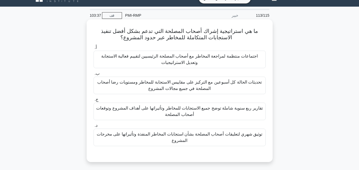
click at [207, 61] on font "اجتماعات منتظمة لمراجعة المخاطر مع أصحاب المصلحة الرئيسيين لتقييم فعالية الاستج…" at bounding box center [179, 59] width 167 height 13
click at [93, 49] on input "أ. اجتماعات منتظمة لمراجعة المخاطر مع أصحاب المصلحة الرئيسيين لتقييم فعالية الا…" at bounding box center [93, 47] width 0 height 3
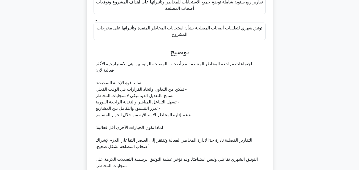
scroll to position [203, 0]
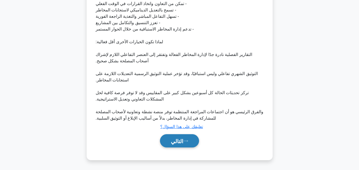
click at [186, 141] on icon at bounding box center [185, 141] width 5 height 3
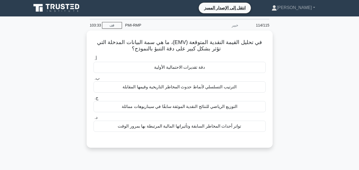
scroll to position [0, 0]
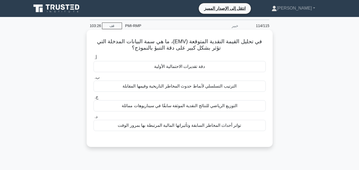
click at [178, 67] on font "دقة تقديرات الاحتمالية الأولية" at bounding box center [179, 66] width 50 height 5
click at [93, 60] on input "أ. دقة تقديرات الاحتمالية الأولية" at bounding box center [93, 57] width 0 height 3
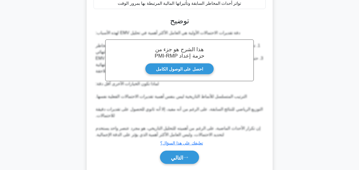
scroll to position [139, 0]
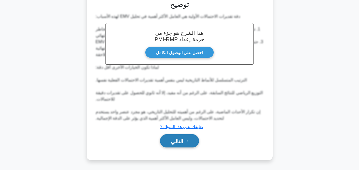
click at [180, 140] on font "التالي" at bounding box center [177, 141] width 12 height 6
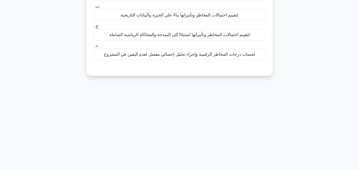
scroll to position [10, 0]
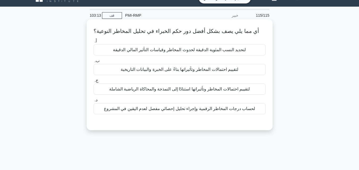
click at [185, 70] on font "لتقييم احتمالات المخاطر وتأثيراتها بناءً على الخبرة والبيانات التاريخية" at bounding box center [180, 69] width 118 height 5
click at [93, 63] on input "ب. لتقييم احتمالات المخاطر وتأثيراتها بناءً على الخبرة والبيانات التاريخية" at bounding box center [93, 60] width 0 height 3
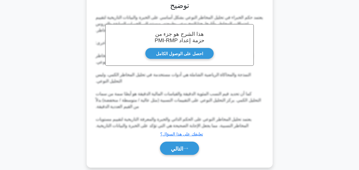
scroll to position [139, 0]
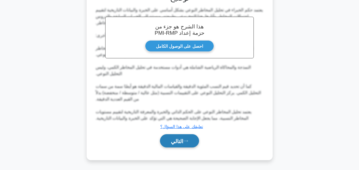
click at [177, 142] on font "التالي" at bounding box center [177, 141] width 12 height 6
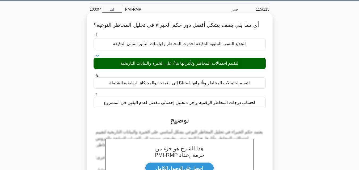
scroll to position [0, 0]
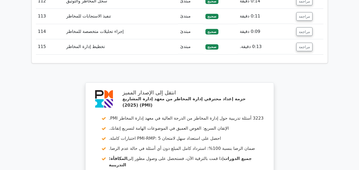
scroll to position [2809, 0]
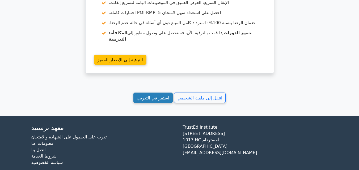
click at [167, 95] on font "استمر في التدريب" at bounding box center [153, 97] width 32 height 5
